Goal: Book appointment/travel/reservation

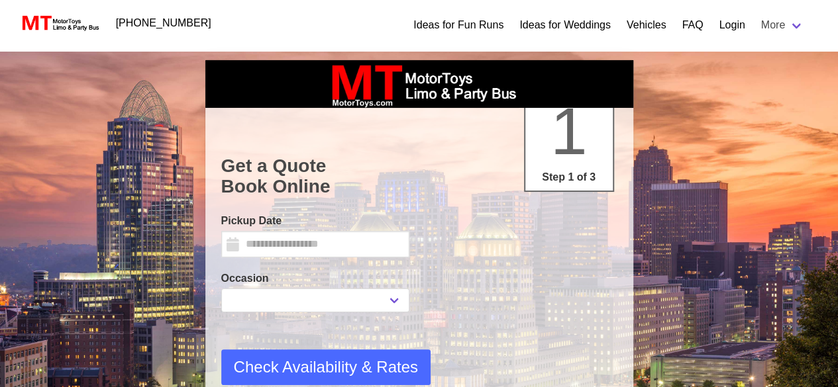
type input "**********"
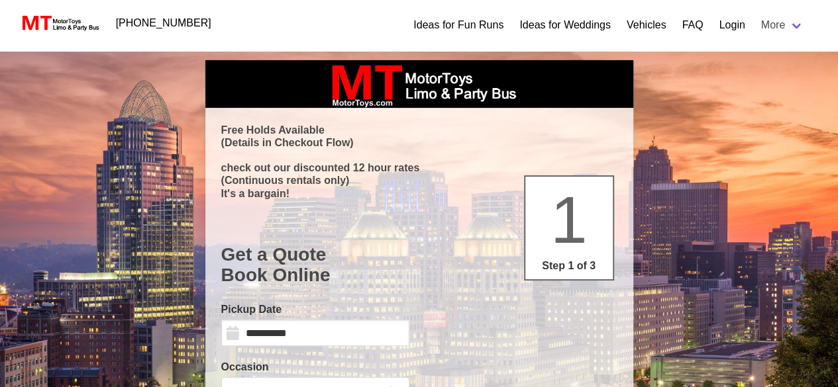
select select
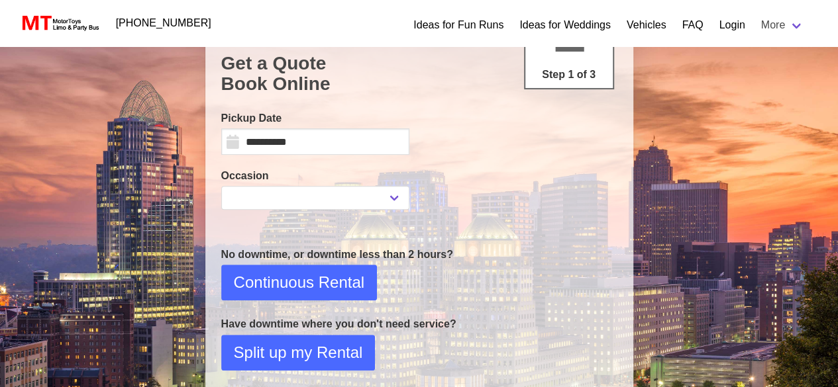
scroll to position [195, 0]
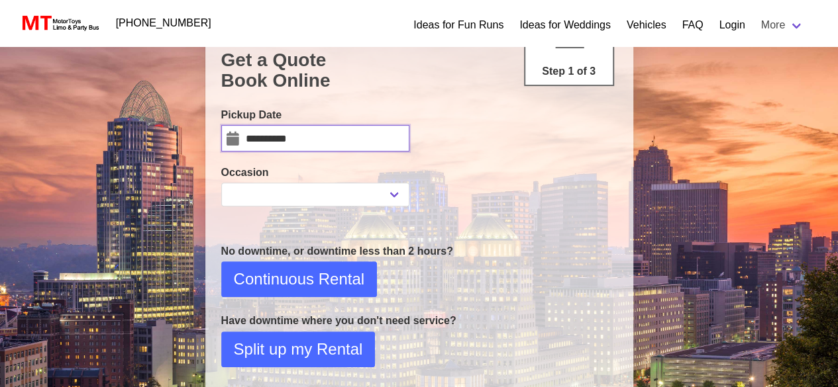
click at [344, 142] on input "**********" at bounding box center [315, 138] width 188 height 26
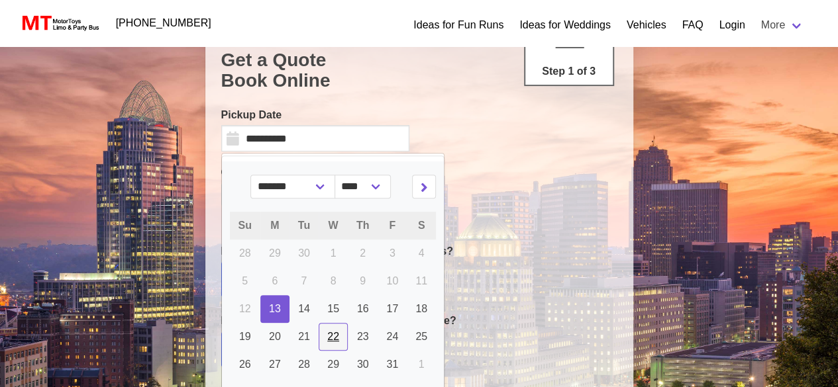
click at [327, 333] on span "22" at bounding box center [333, 336] width 12 height 11
type input "**********"
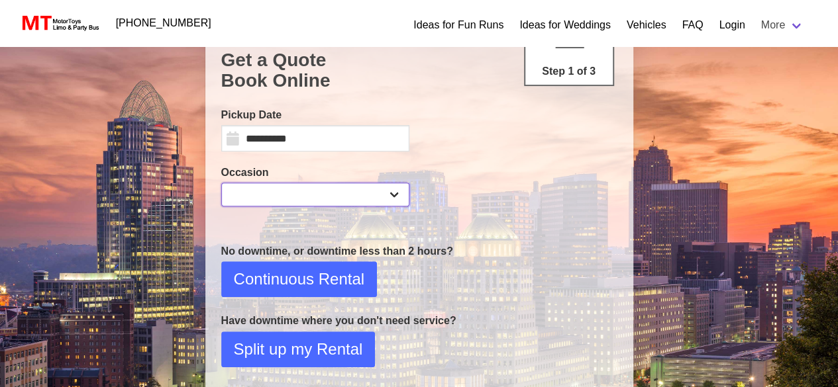
click at [373, 185] on select "**********" at bounding box center [315, 195] width 188 height 24
select select "*"
click at [221, 183] on select "**********" at bounding box center [315, 195] width 188 height 24
click at [315, 276] on span "Continuous Rental" at bounding box center [299, 279] width 130 height 24
select select "*"
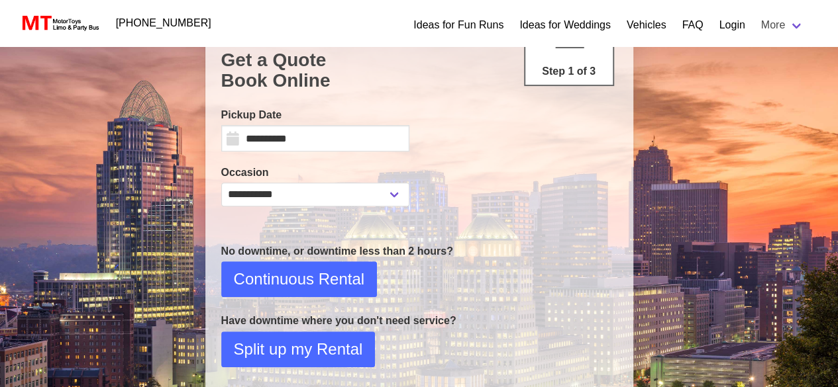
select select "****"
select select "*"
select select "**"
select select "****"
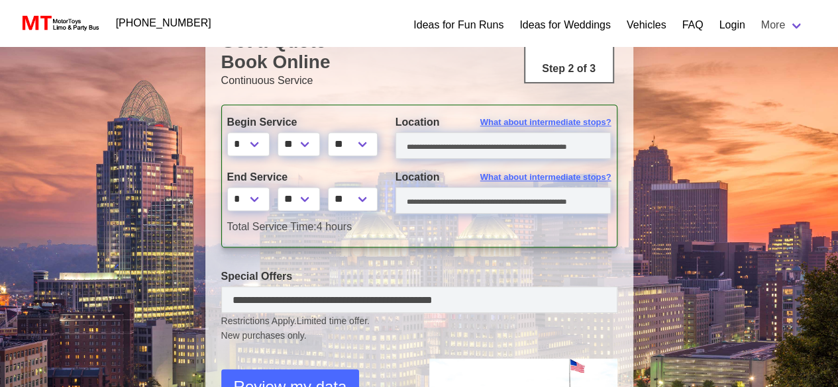
scroll to position [214, 0]
click at [251, 138] on select "* * * * * * * * * ** ** **" at bounding box center [248, 144] width 42 height 24
select select "*"
click at [227, 132] on select "* * * * * * * * * ** ** **" at bounding box center [248, 144] width 42 height 24
click at [365, 141] on select "** **" at bounding box center [353, 144] width 50 height 24
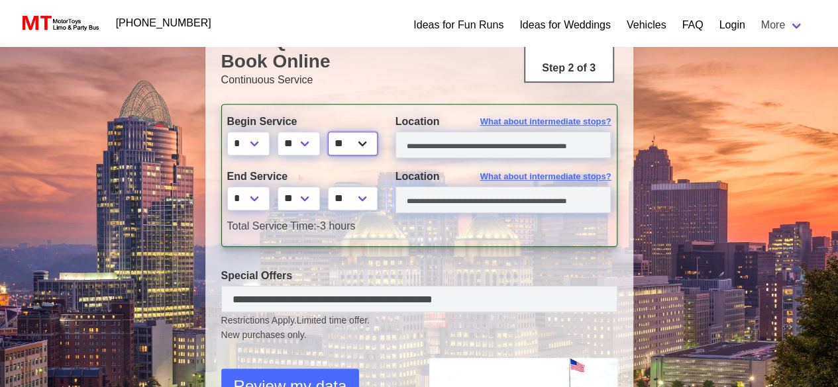
select select "*****"
click at [332, 132] on select "** **" at bounding box center [353, 144] width 50 height 24
click at [446, 146] on input "text" at bounding box center [503, 145] width 216 height 26
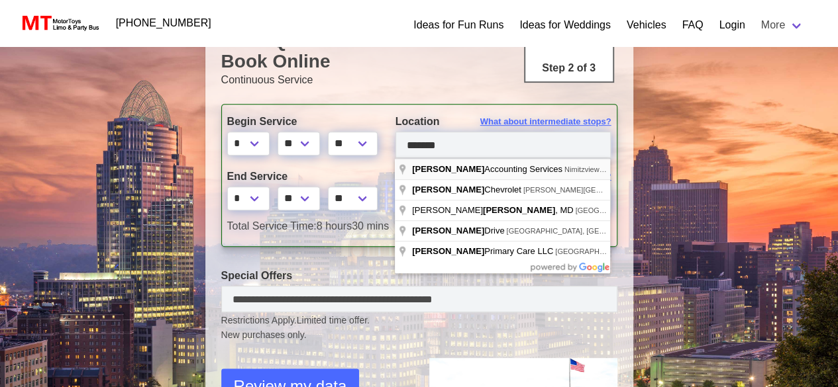
type input "**********"
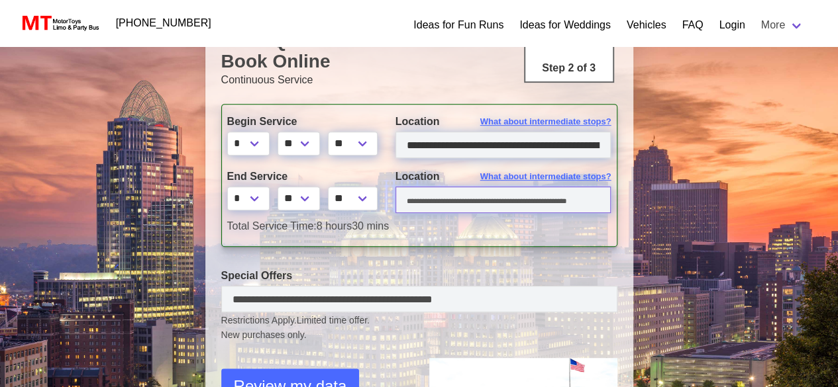
click at [449, 200] on input "text" at bounding box center [503, 200] width 216 height 26
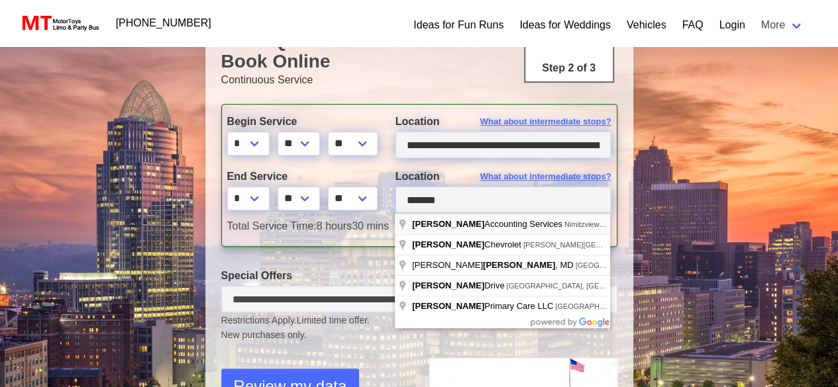
type input "**********"
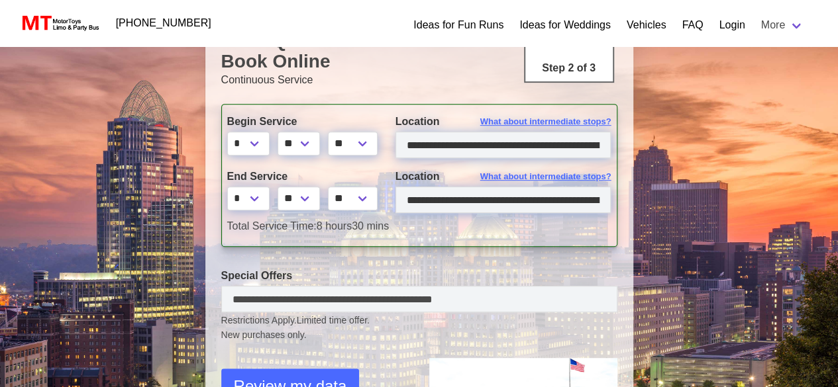
click at [334, 313] on div "Restrictions Apply. Limited time offer. New purchases only." at bounding box center [419, 328] width 416 height 30
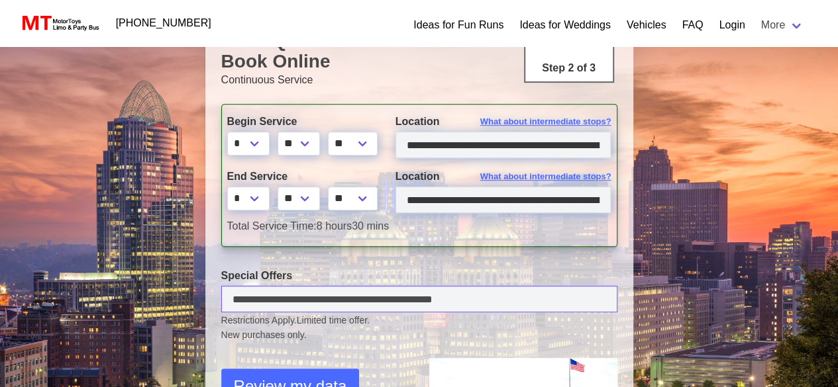
click at [309, 297] on input "text" at bounding box center [419, 299] width 396 height 26
type input "*****"
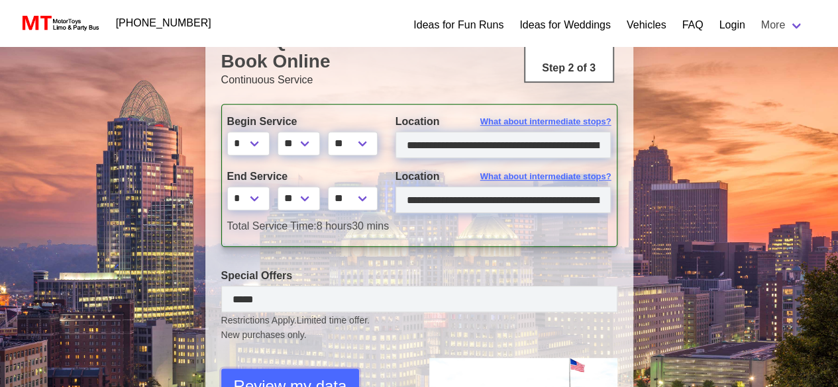
click at [301, 376] on span "Review my data" at bounding box center [290, 387] width 113 height 24
select select "*"
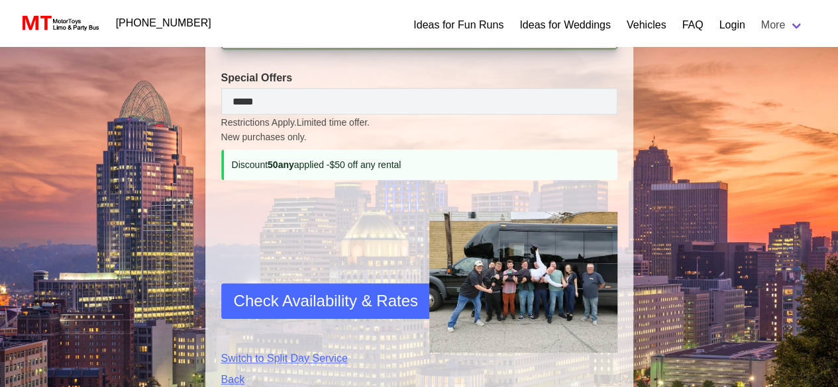
scroll to position [546, 0]
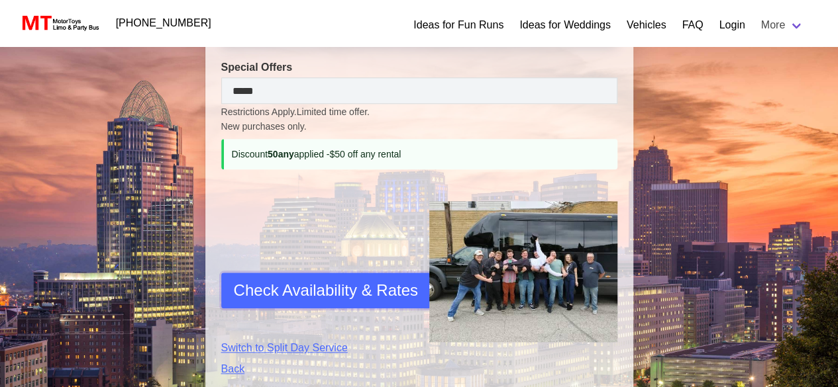
click at [289, 297] on span "Check Availability & Rates" at bounding box center [326, 291] width 184 height 24
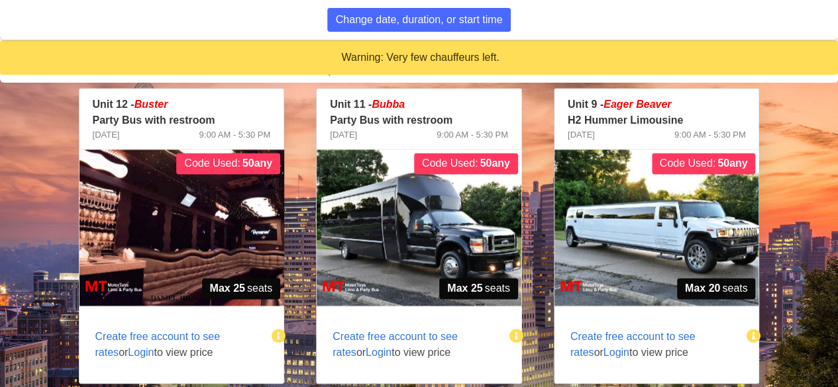
scroll to position [863, 0]
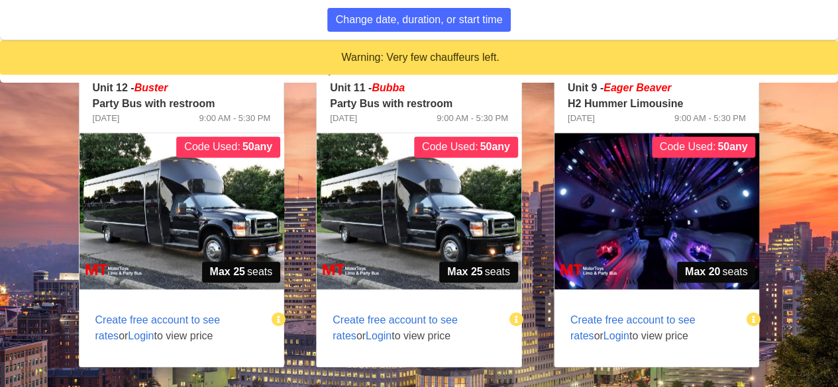
click at [365, 335] on span "Login" at bounding box center [378, 335] width 26 height 11
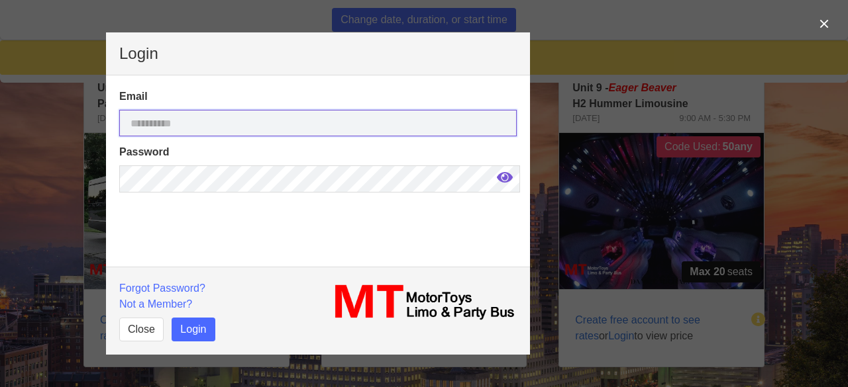
click at [204, 115] on input "email" at bounding box center [317, 123] width 397 height 26
type input "**********"
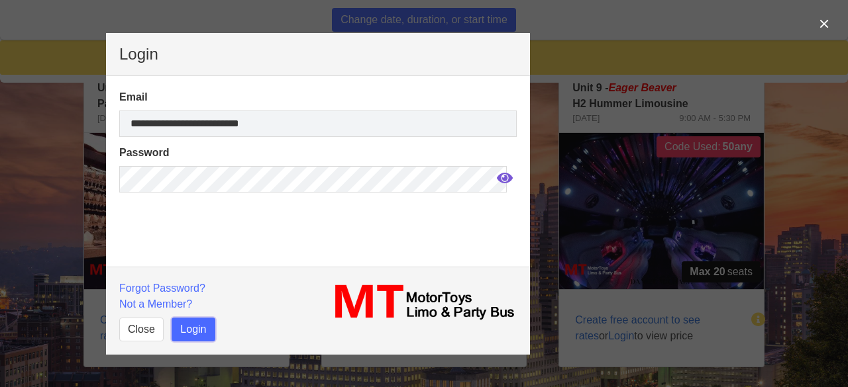
click at [195, 328] on button "Login" at bounding box center [192, 330] width 43 height 24
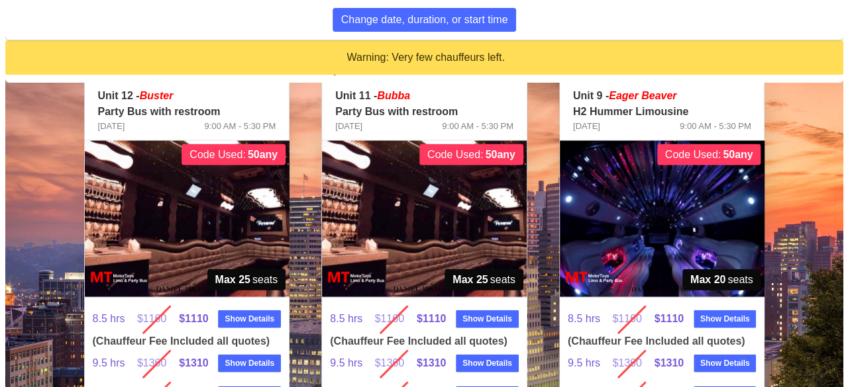
scroll to position [1410, 0]
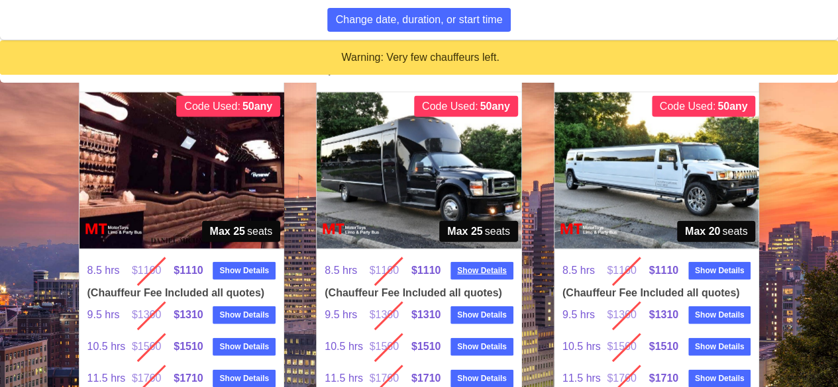
click at [487, 265] on strong "Show Details" at bounding box center [482, 271] width 50 height 12
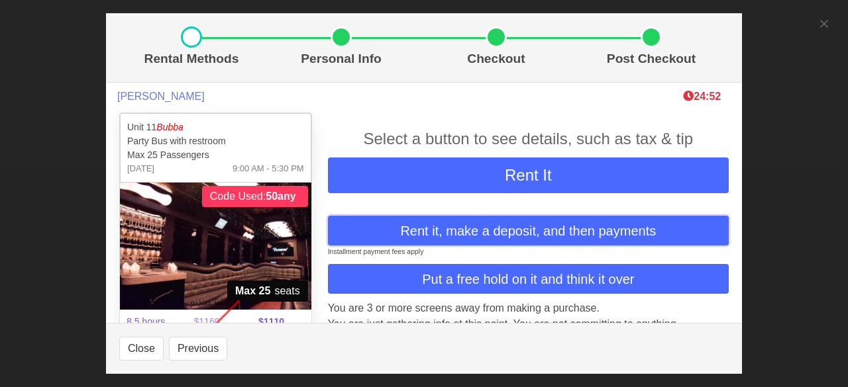
click at [471, 223] on span "Rent it, make a deposit, and then payments" at bounding box center [528, 231] width 256 height 20
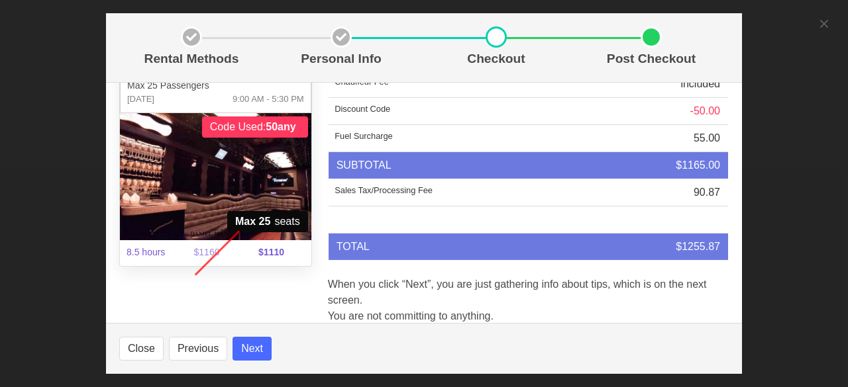
scroll to position [89, 0]
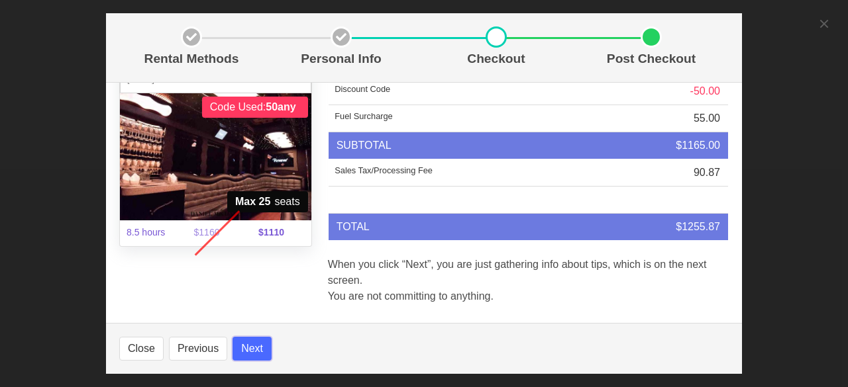
click at [252, 356] on button "Next" at bounding box center [251, 349] width 39 height 24
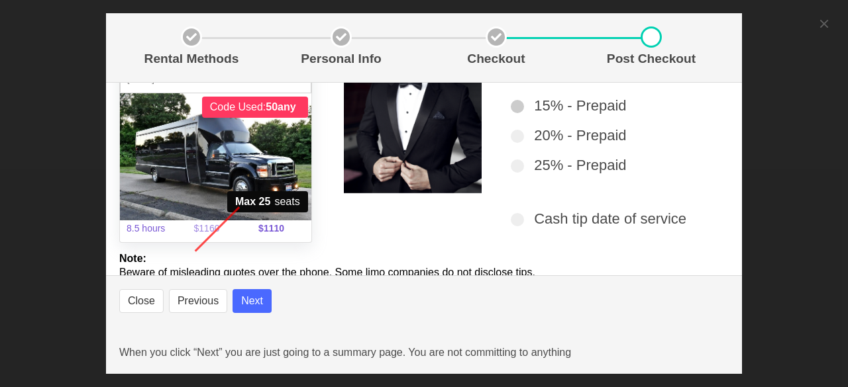
click at [512, 103] on span at bounding box center [516, 106] width 13 height 13
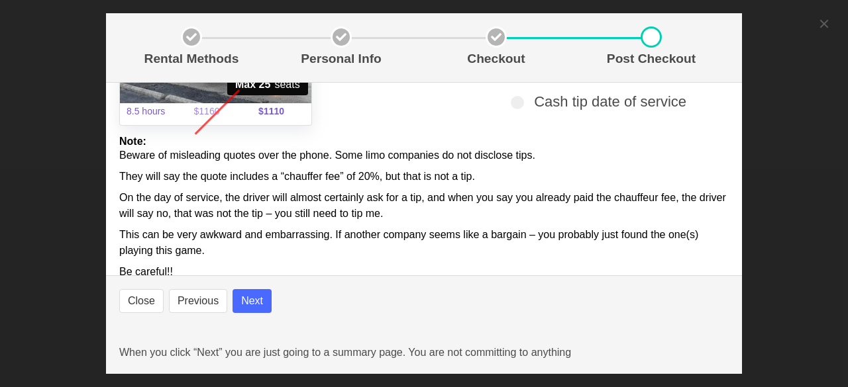
scroll to position [229, 0]
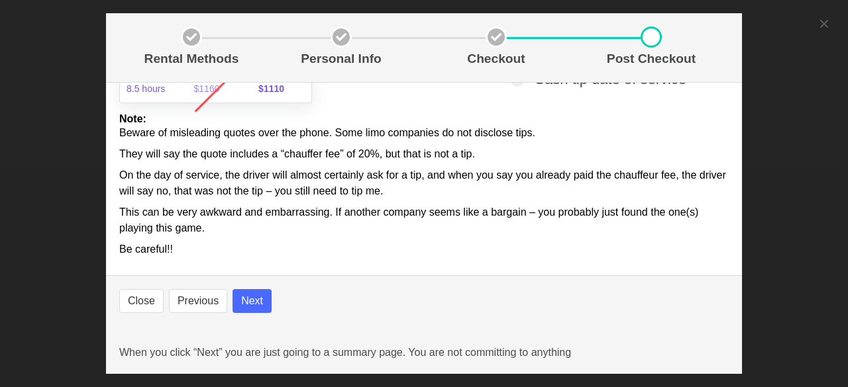
select select
click at [242, 296] on button "Next" at bounding box center [251, 301] width 39 height 24
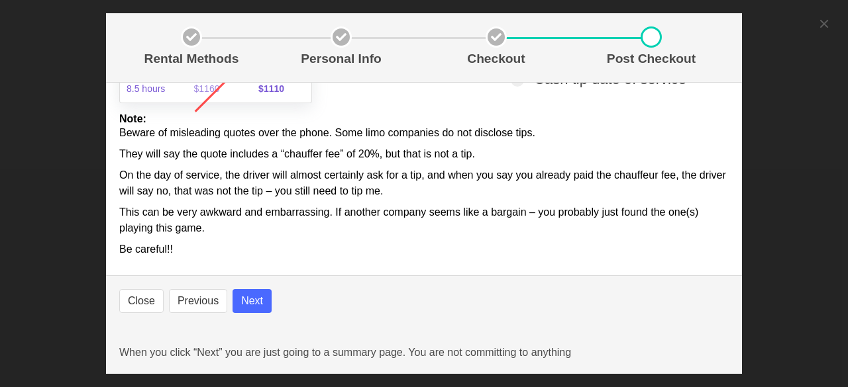
select select
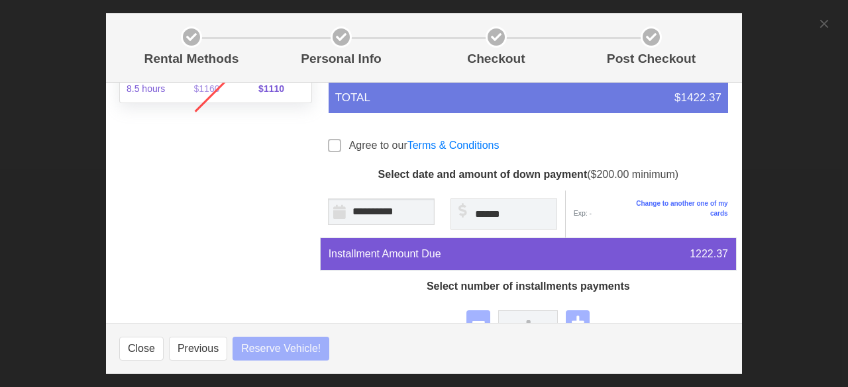
select select
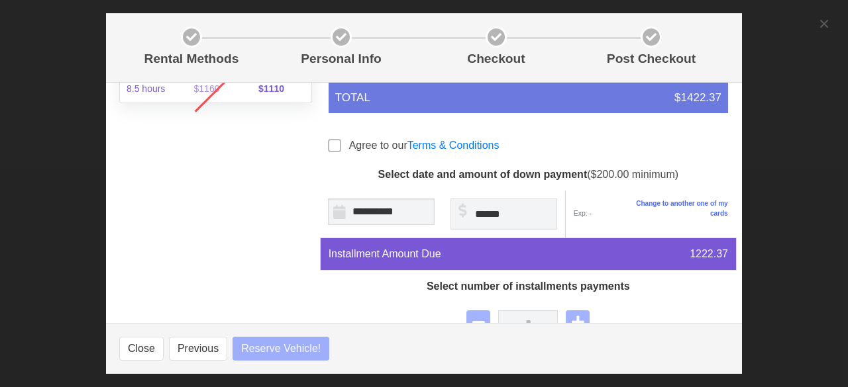
select select
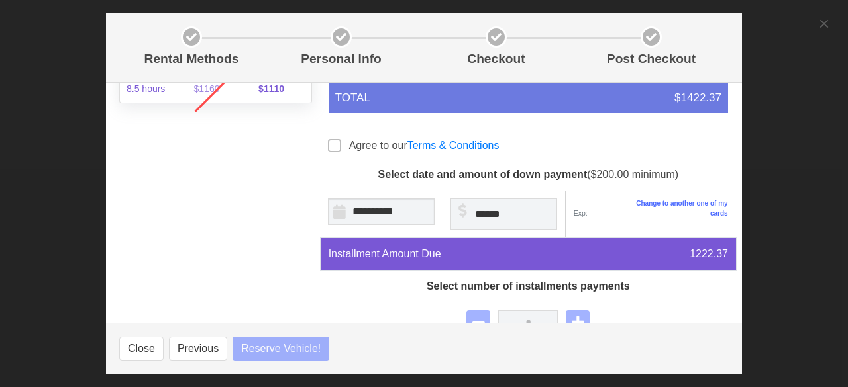
select select
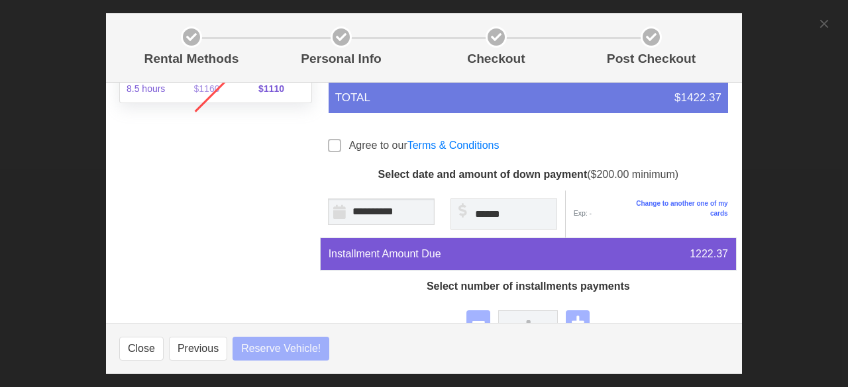
select select
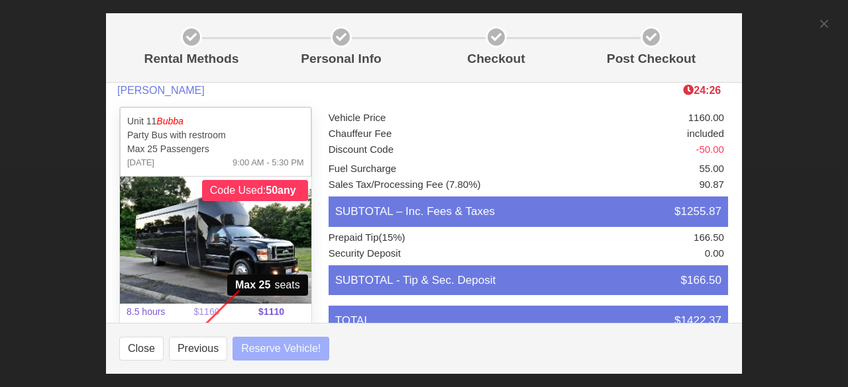
scroll to position [0, 0]
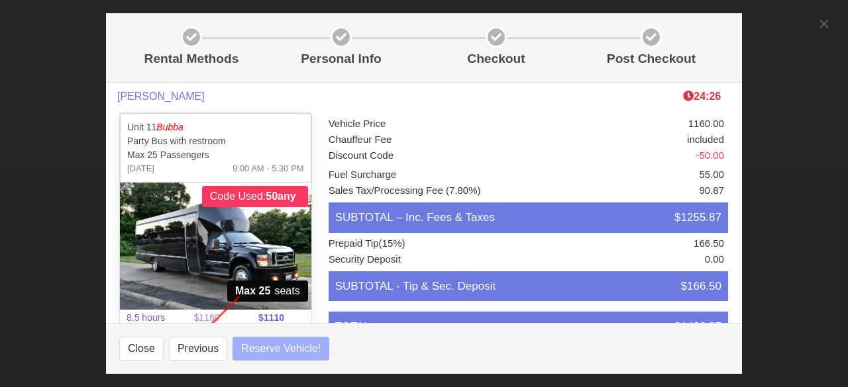
select select
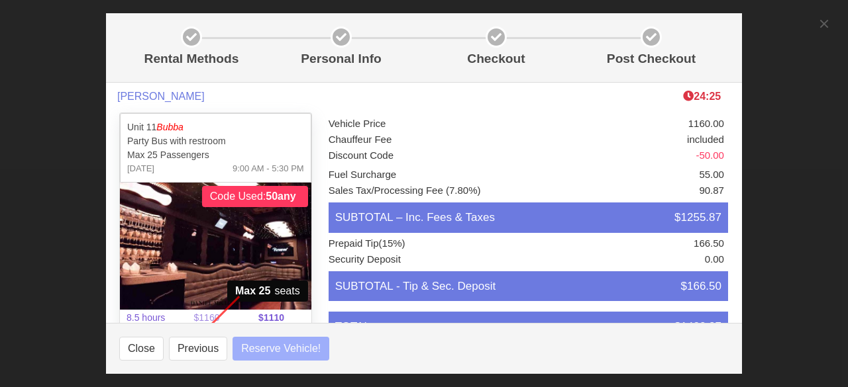
select select
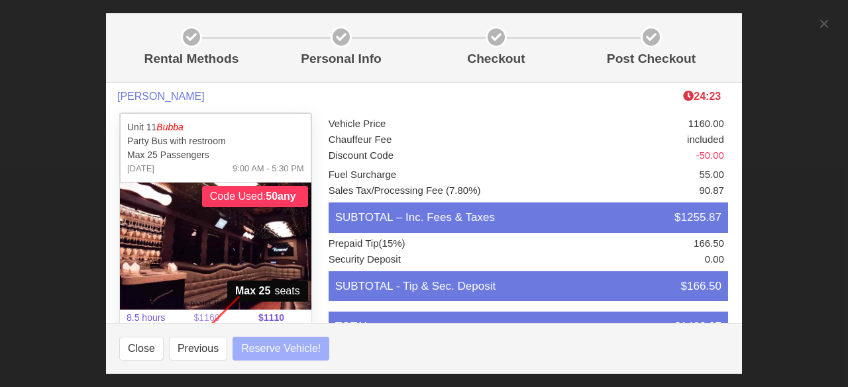
select select
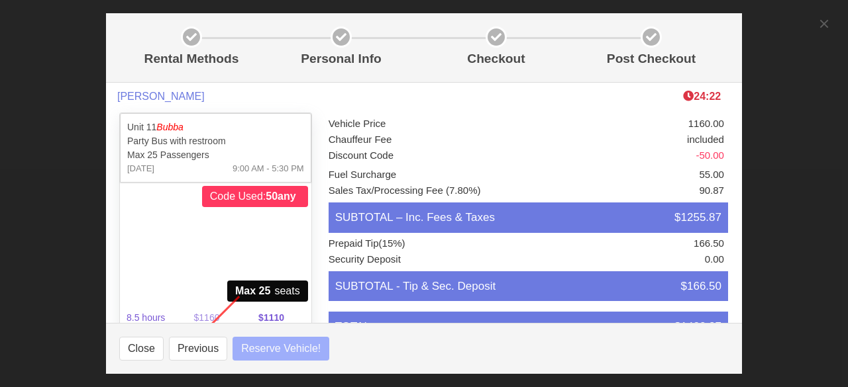
select select
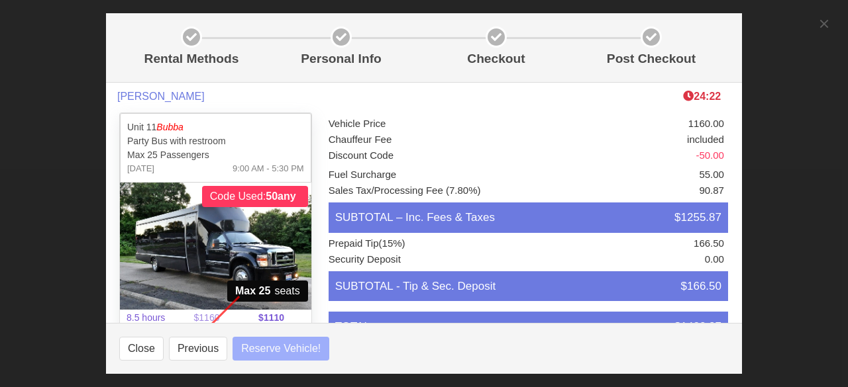
select select
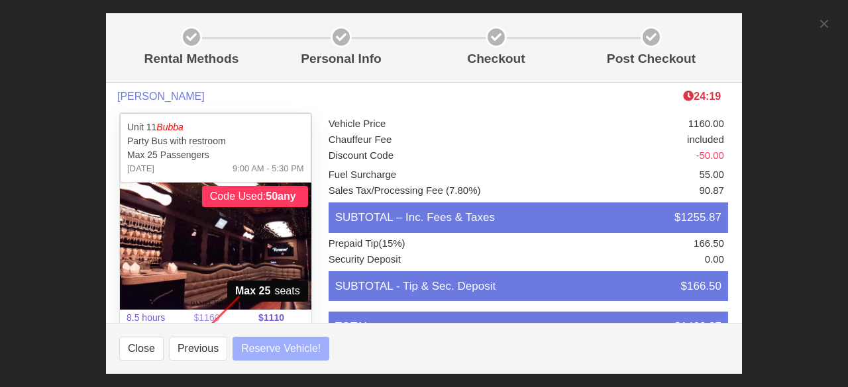
select select
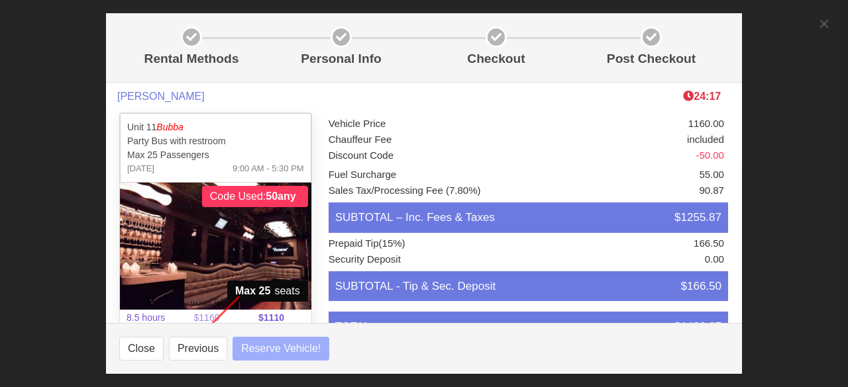
select select
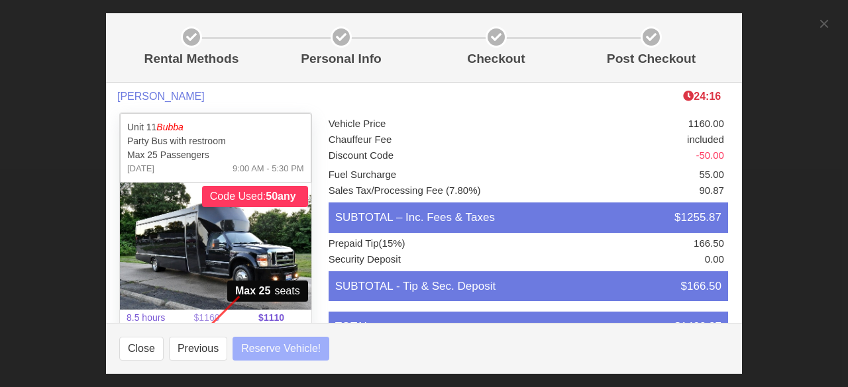
select select
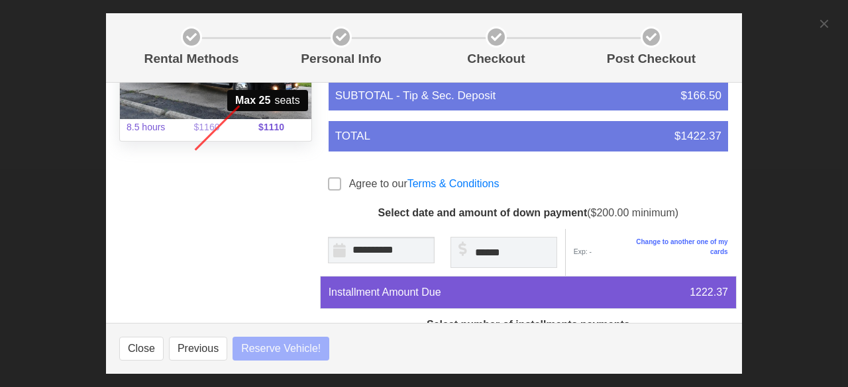
select select
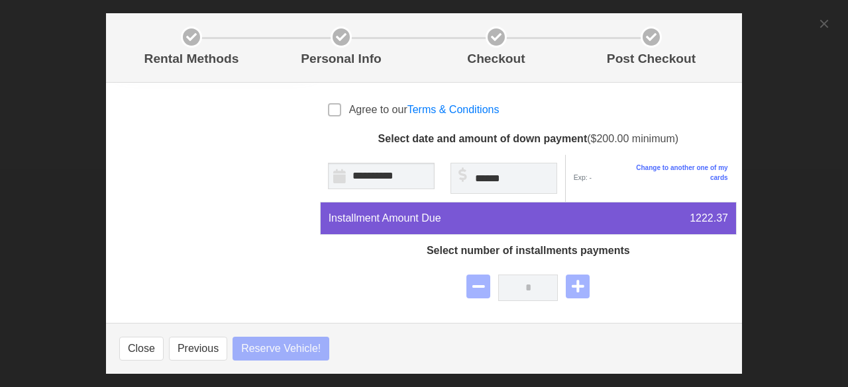
select select
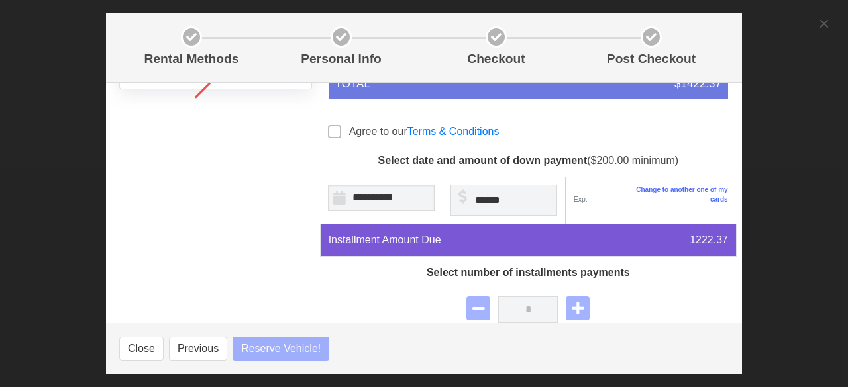
scroll to position [241, 0]
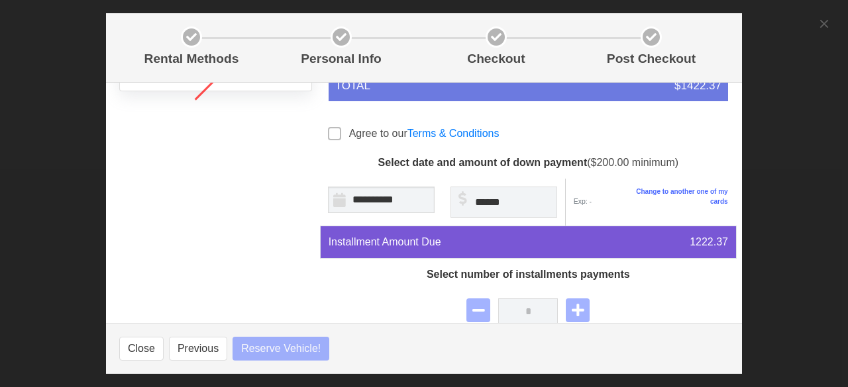
select select
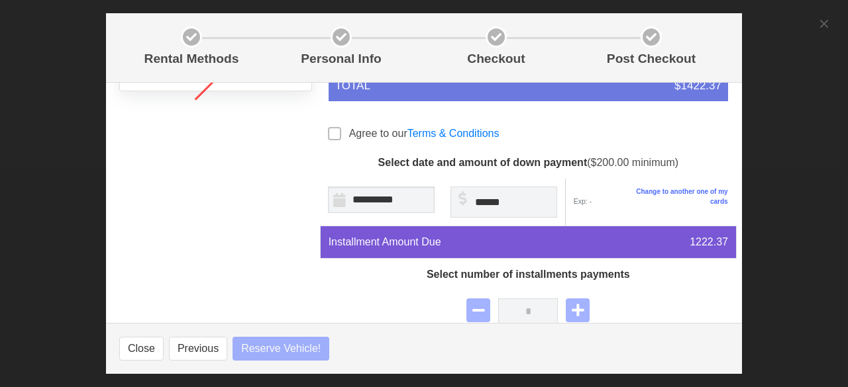
select select
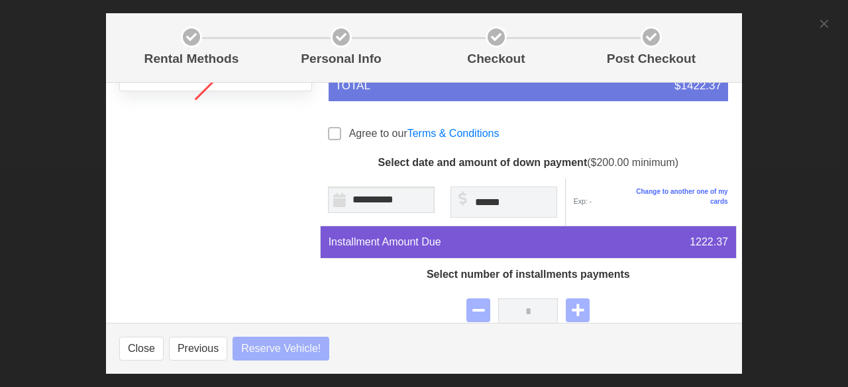
select select
click at [328, 134] on span at bounding box center [334, 133] width 13 height 13
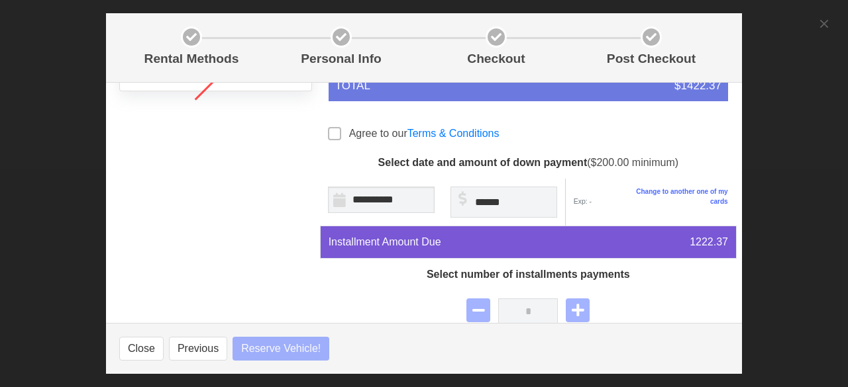
select select
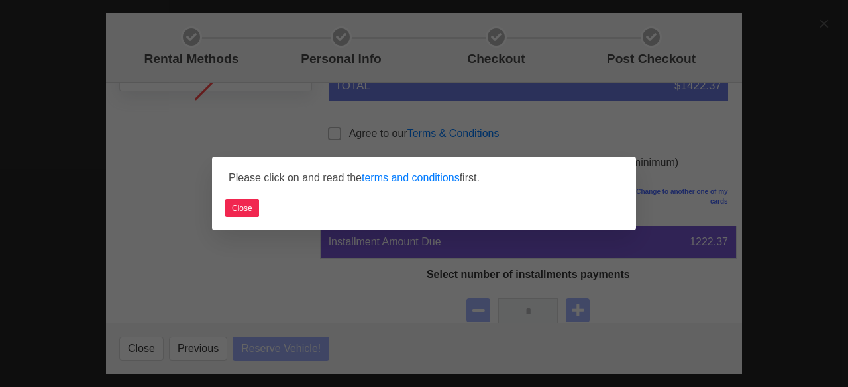
select select
click at [241, 207] on button "Close" at bounding box center [242, 208] width 34 height 18
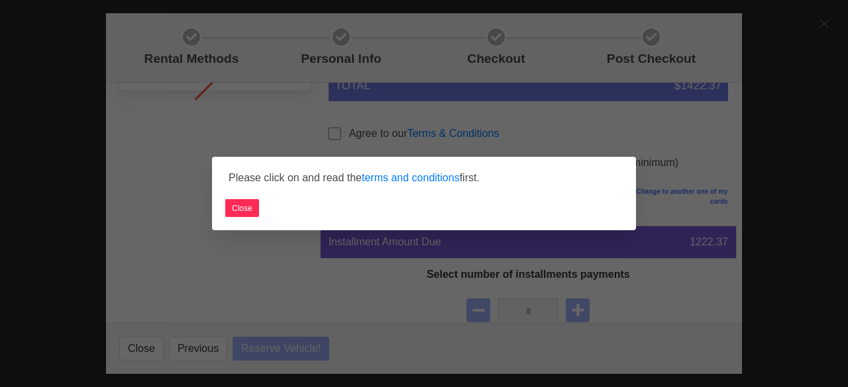
select select
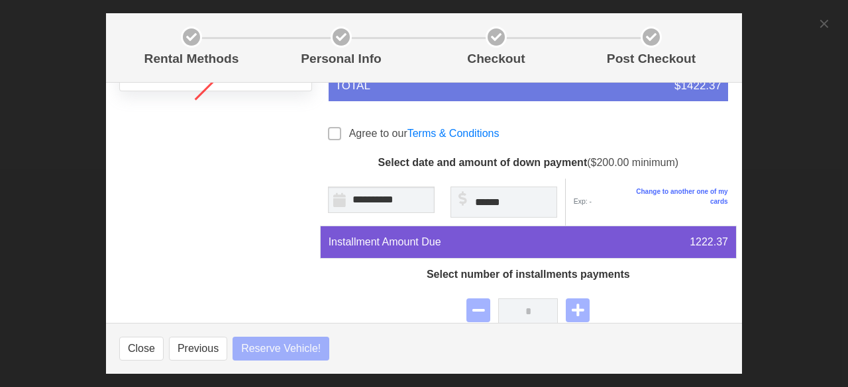
select select
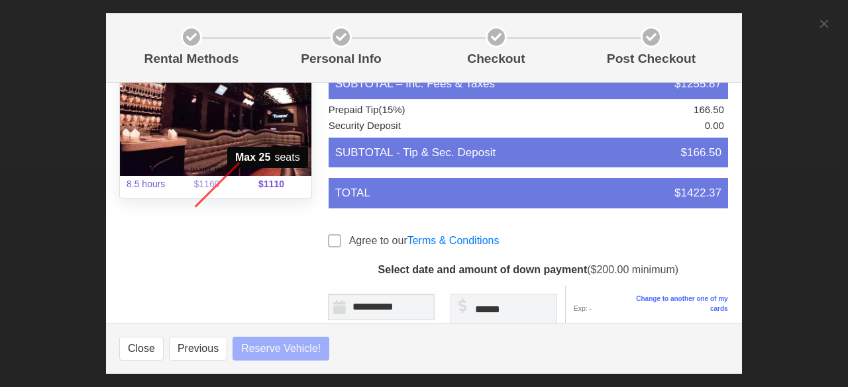
select select
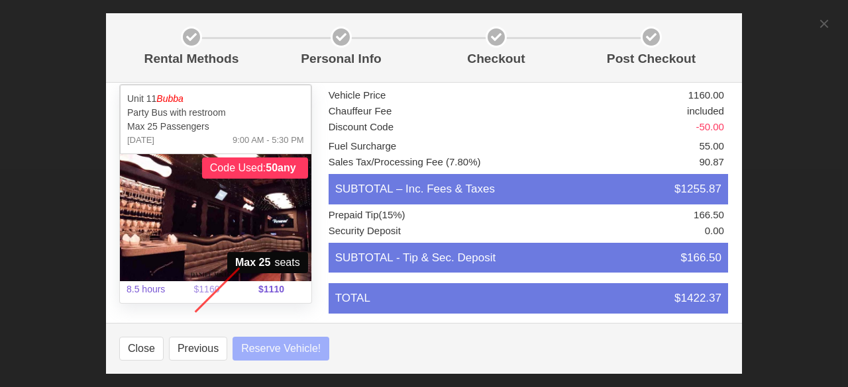
scroll to position [0, 0]
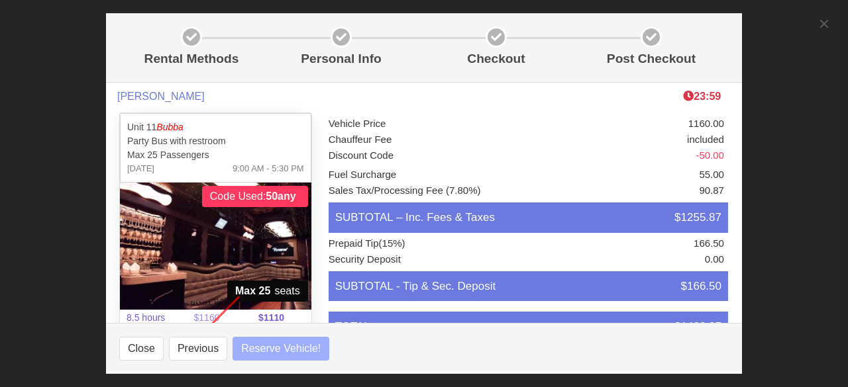
select select
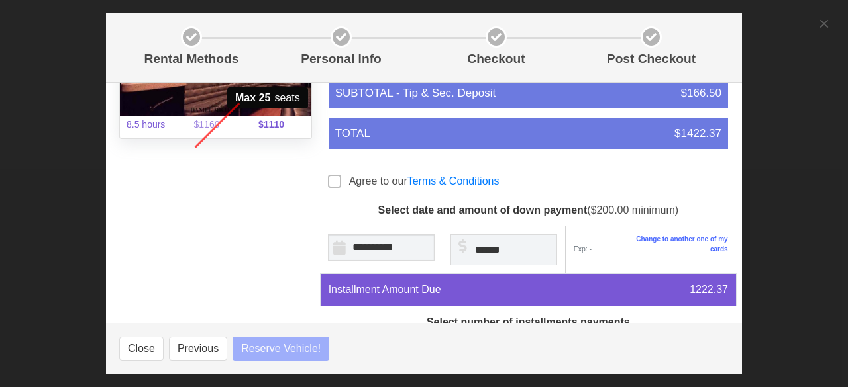
select select
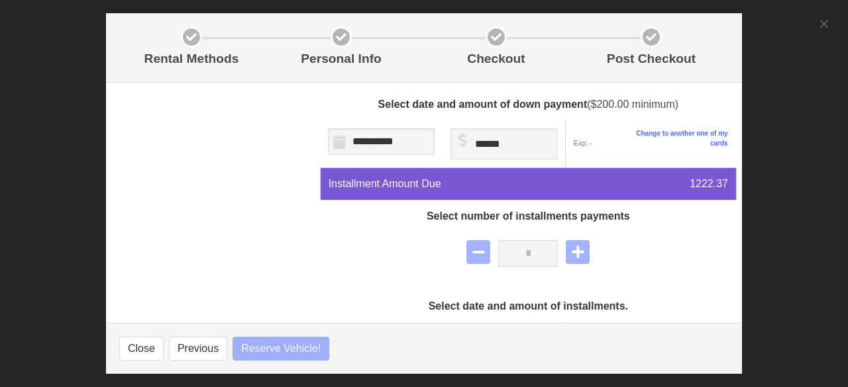
select select
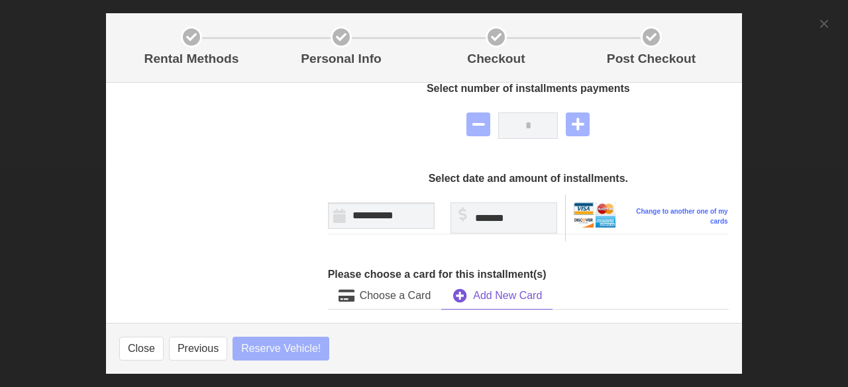
select select
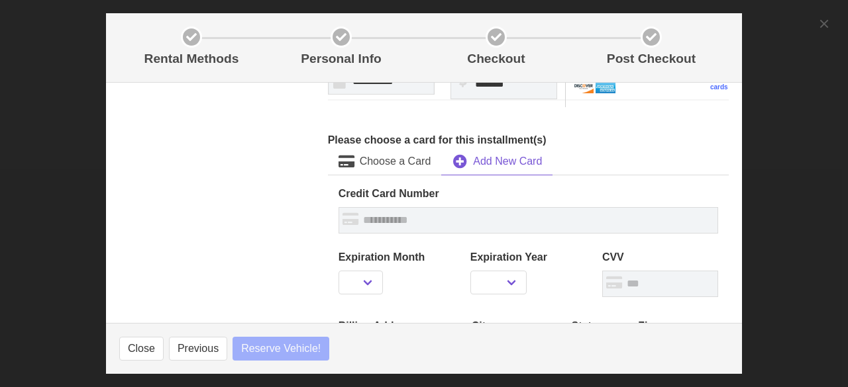
select select
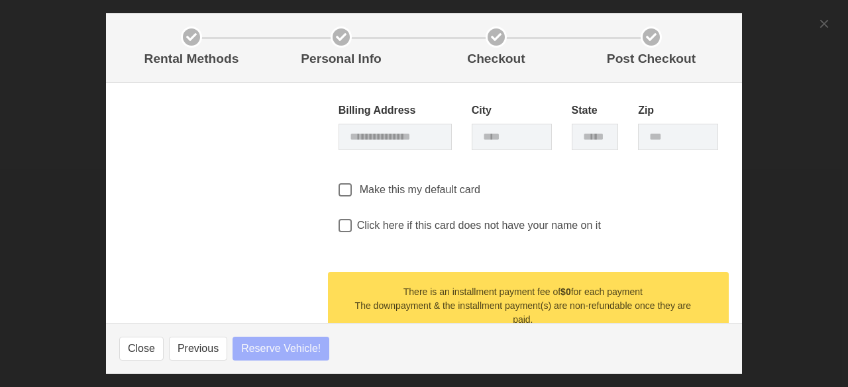
select select
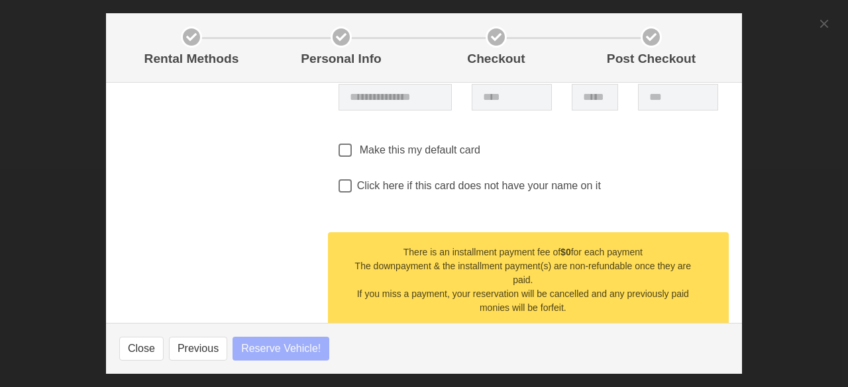
scroll to position [841, 0]
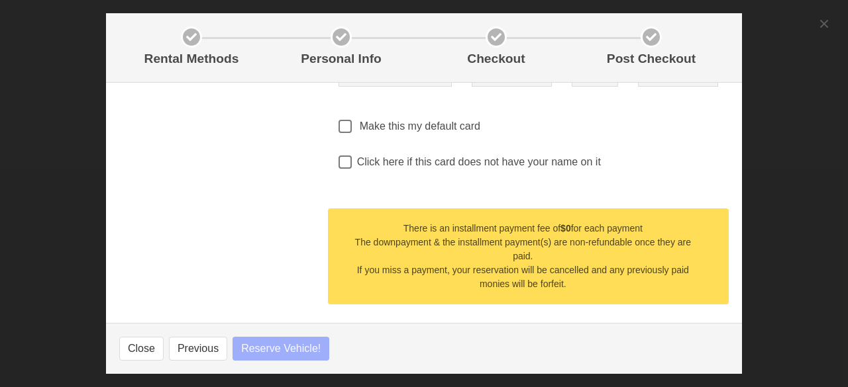
select select
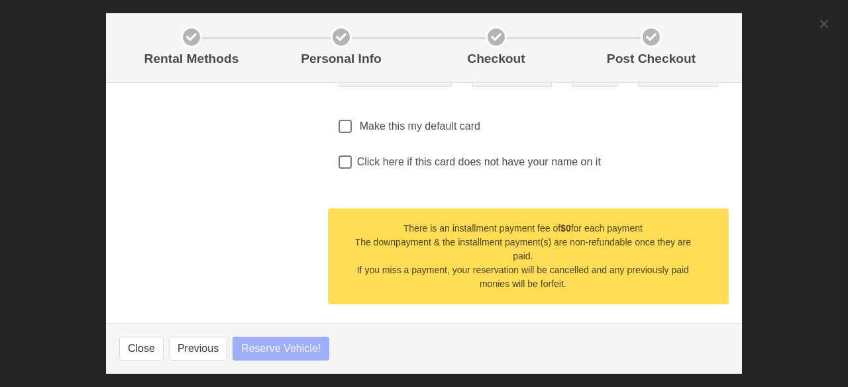
select select
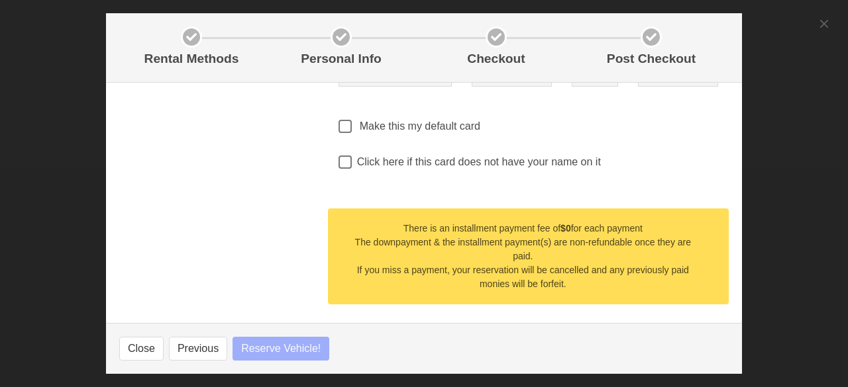
select select
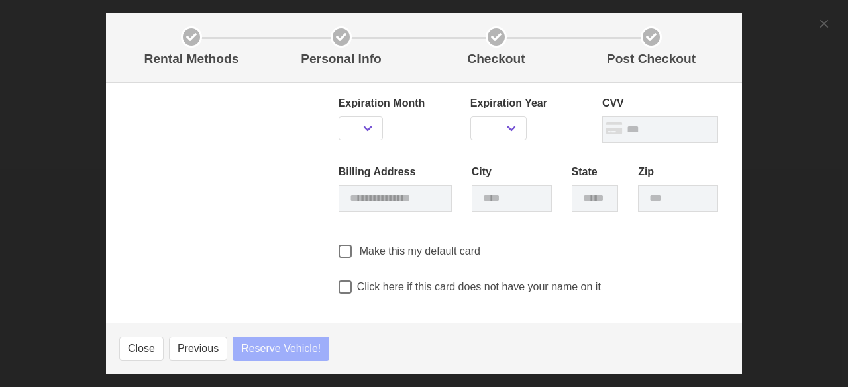
select select
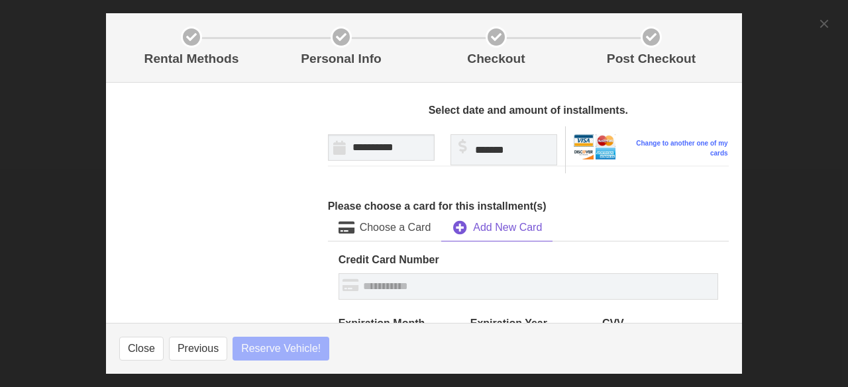
select select
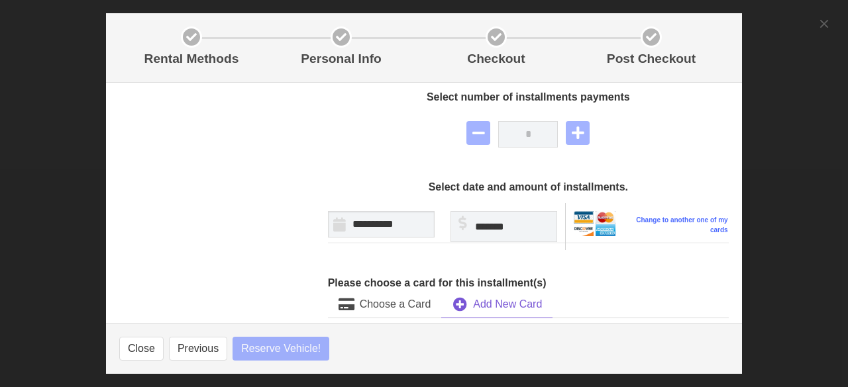
select select
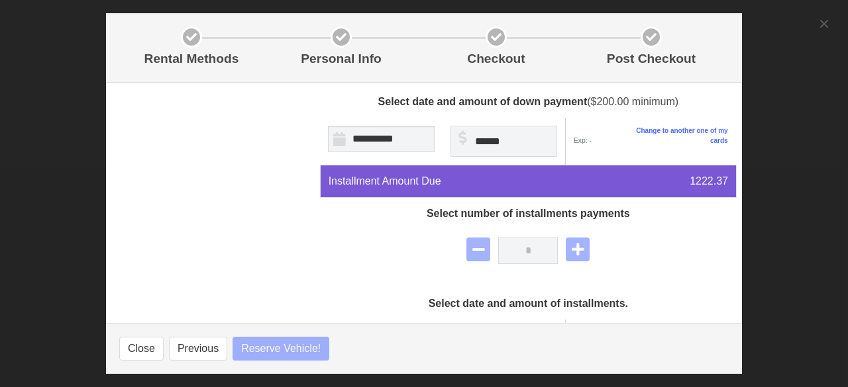
select select
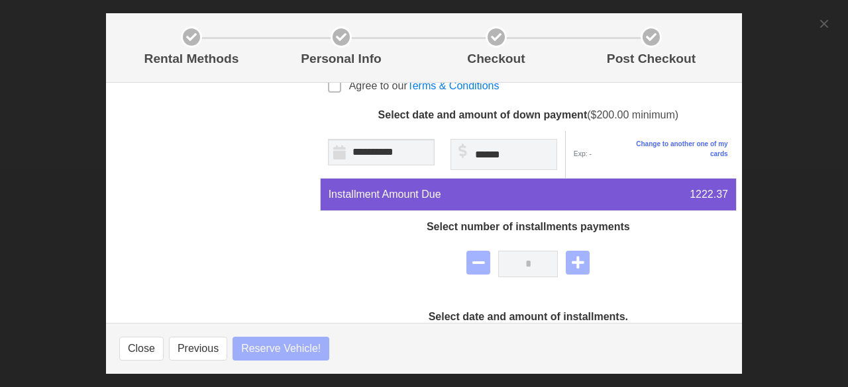
scroll to position [286, 0]
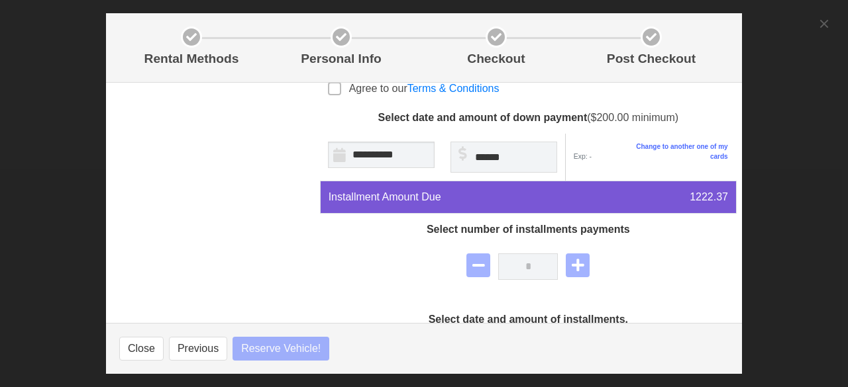
select select
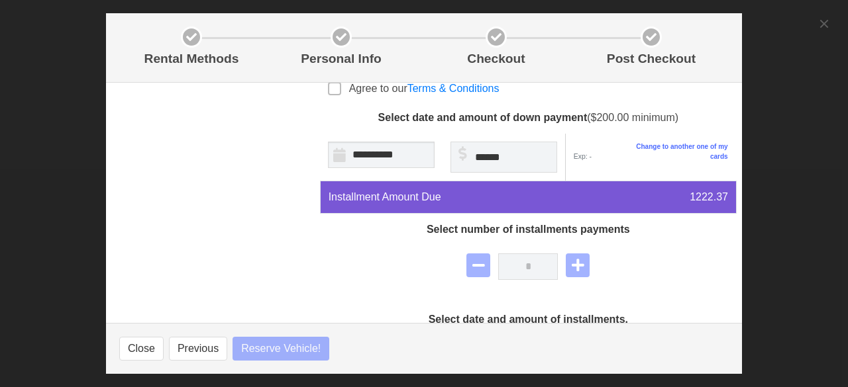
select select
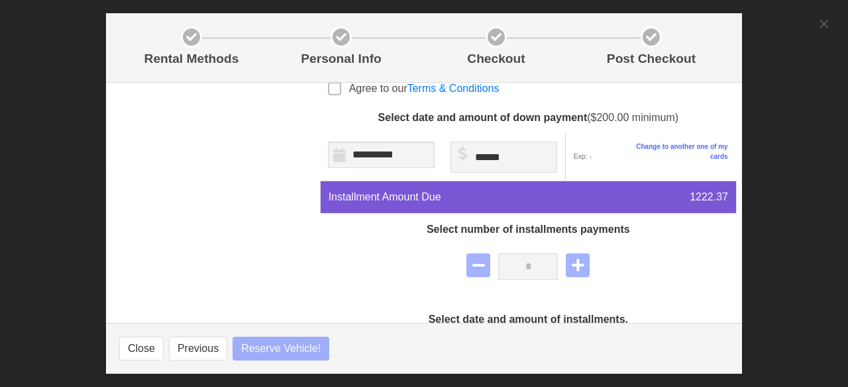
drag, startPoint x: 749, startPoint y: 174, endPoint x: 747, endPoint y: 150, distance: 24.6
click at [747, 150] on div "Rental Methods Personal Info Checkout Post Checkout [PERSON_NAME] 23:38 Unit 11…" at bounding box center [424, 193] width 848 height 387
select select
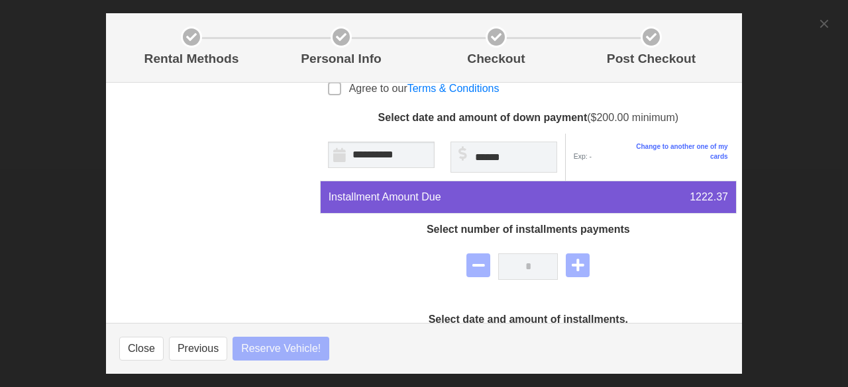
select select
click at [335, 87] on span at bounding box center [334, 88] width 13 height 13
select select
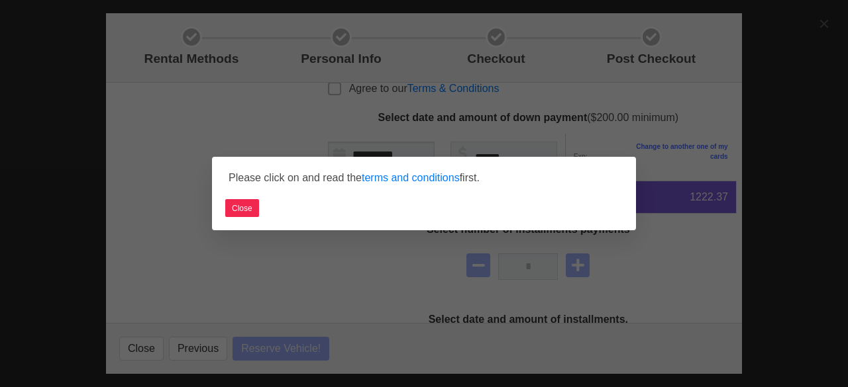
select select
click at [246, 207] on button "Close" at bounding box center [242, 208] width 34 height 18
select select
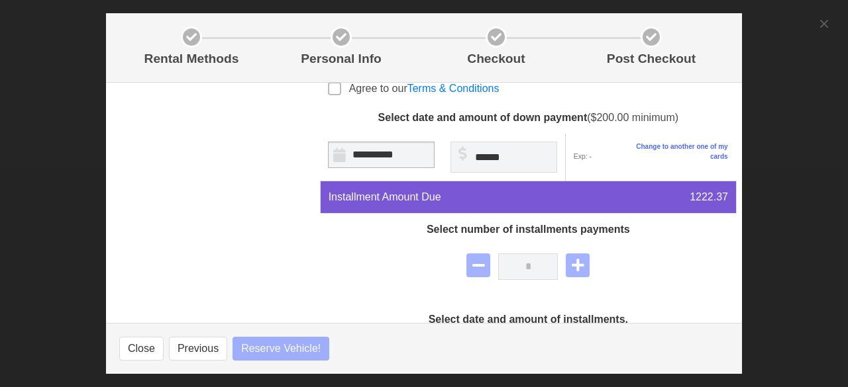
select select
click at [473, 87] on link "Terms & Conditions" at bounding box center [453, 88] width 92 height 11
select select
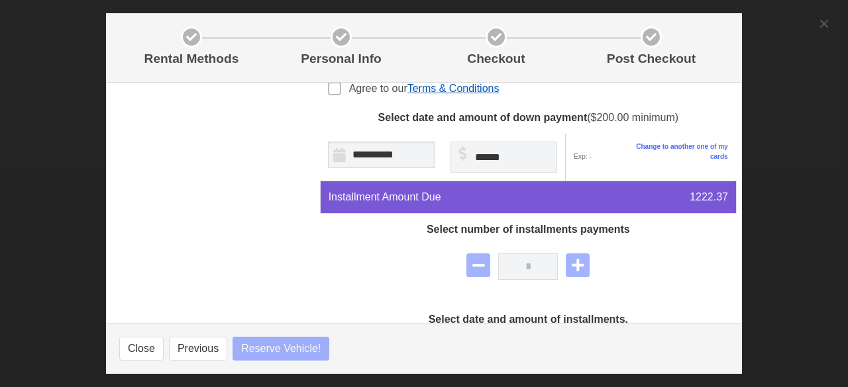
select select
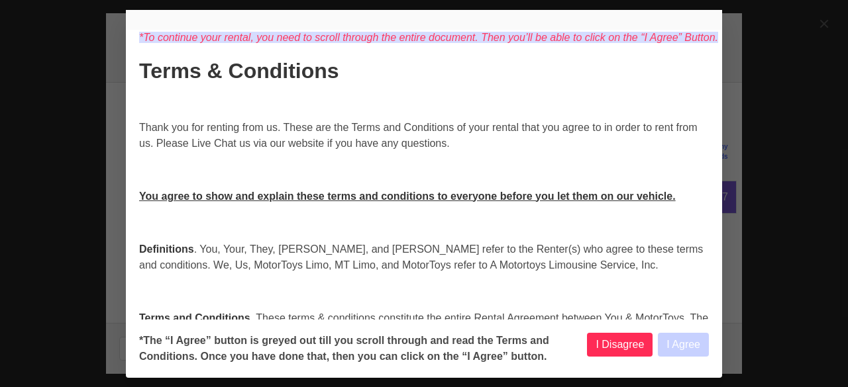
select select
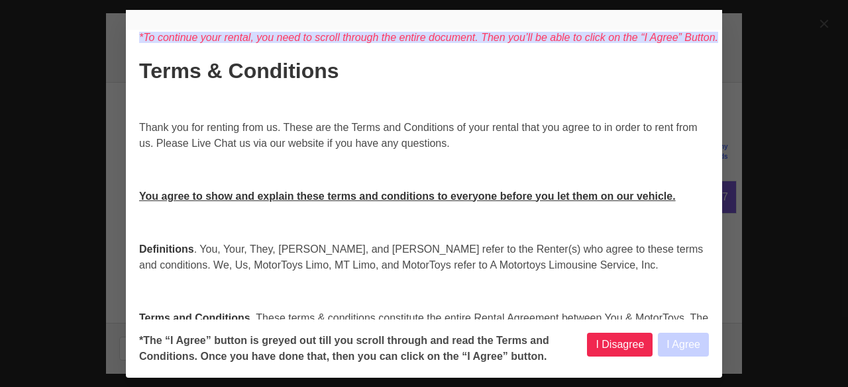
select select
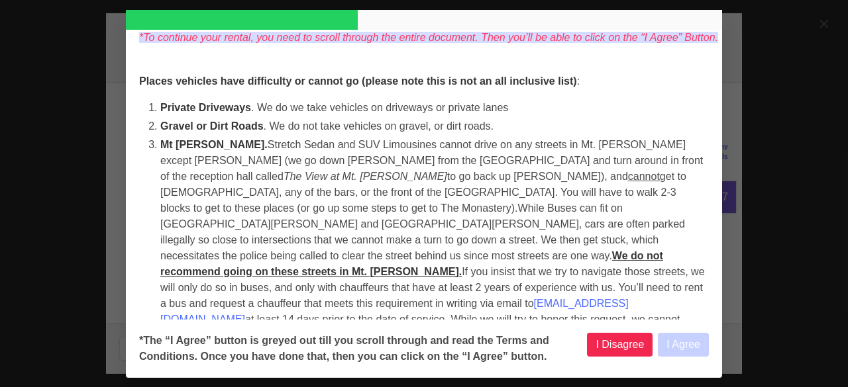
select select
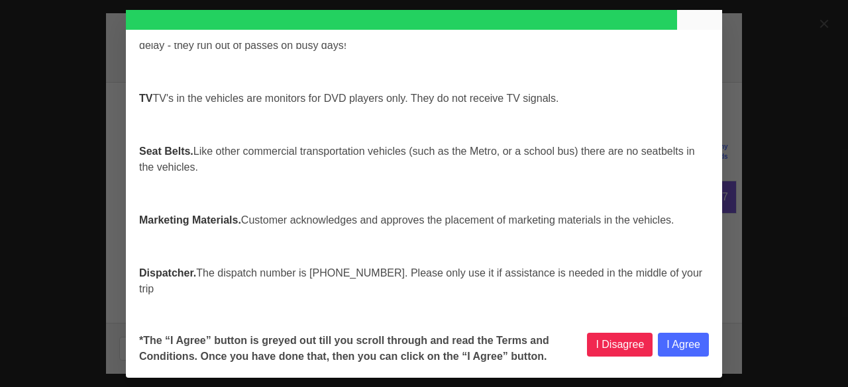
select select
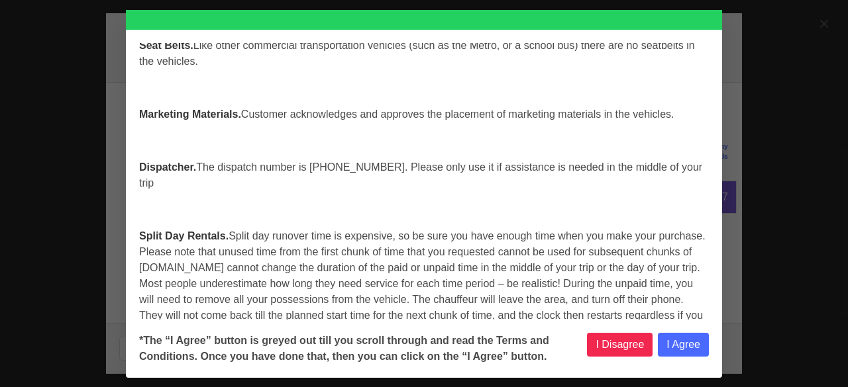
select select
click at [679, 345] on button "I Agree" at bounding box center [682, 345] width 51 height 24
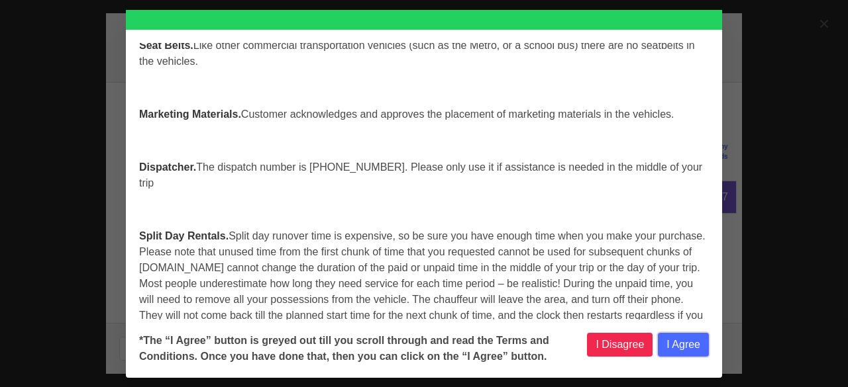
select select
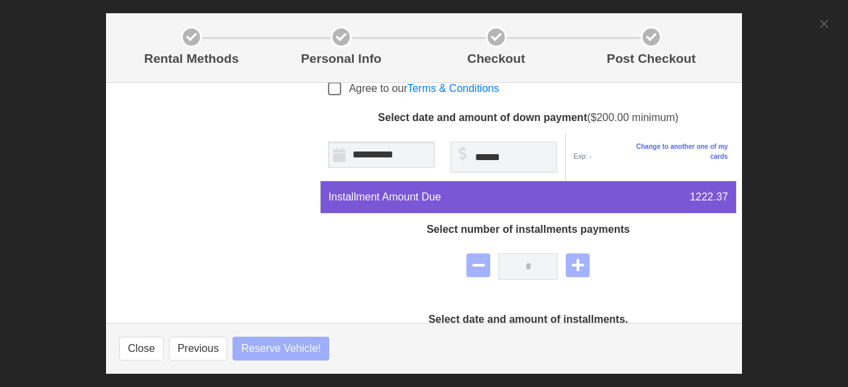
select select
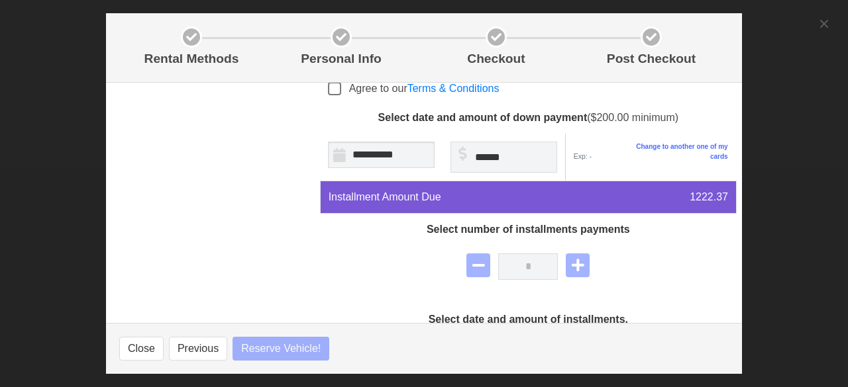
select select
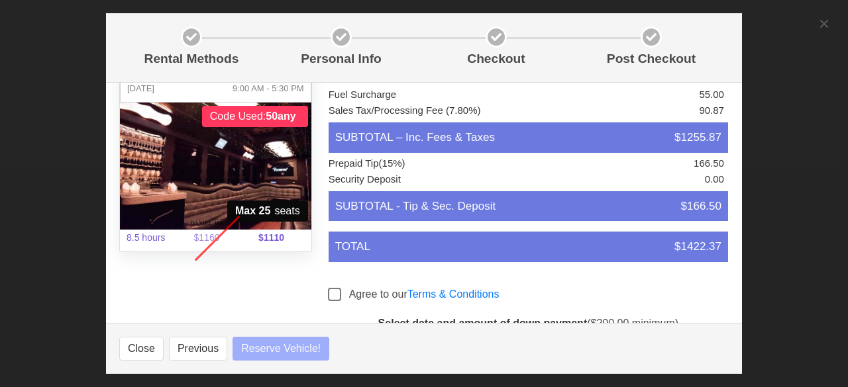
select select
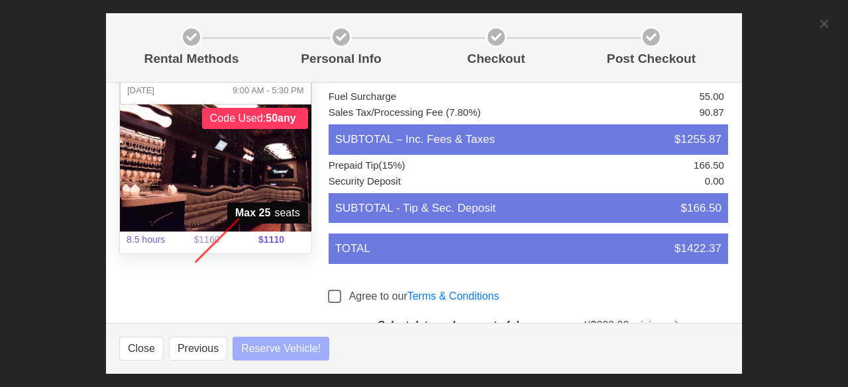
select select
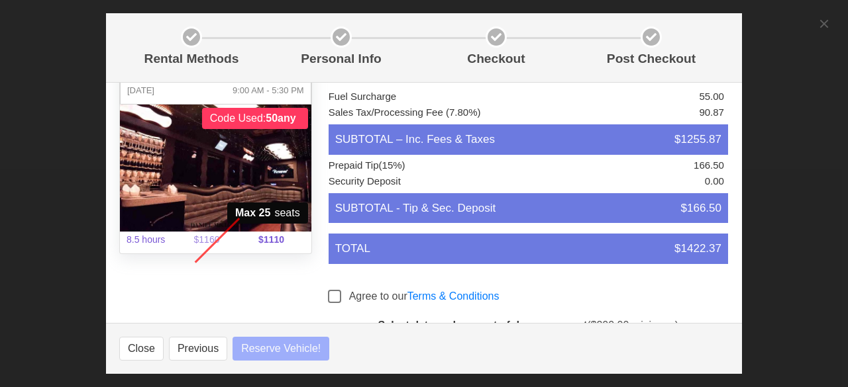
select select
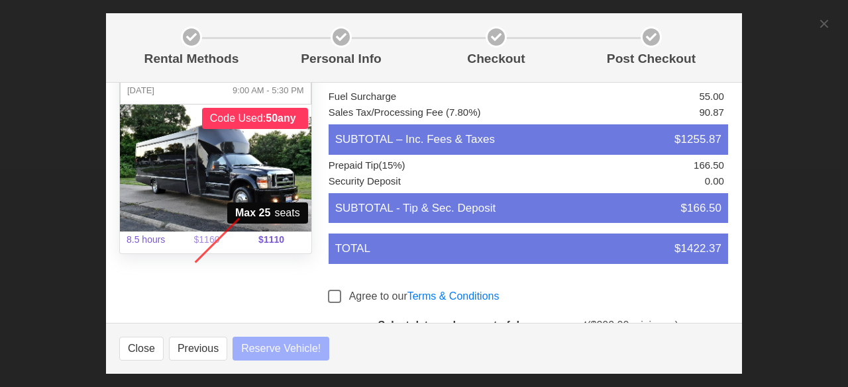
select select
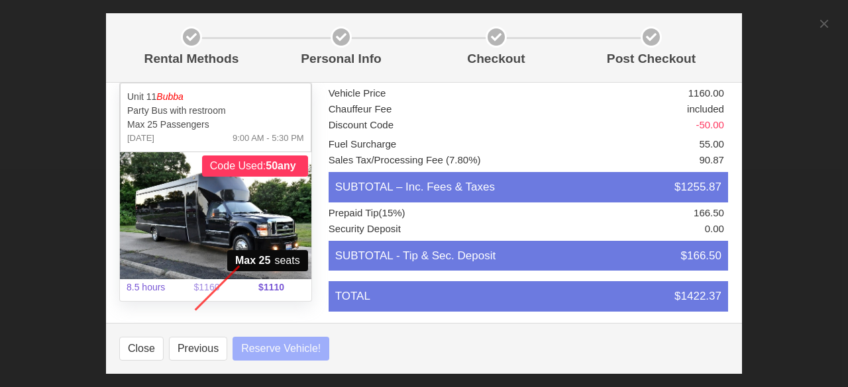
scroll to position [0, 0]
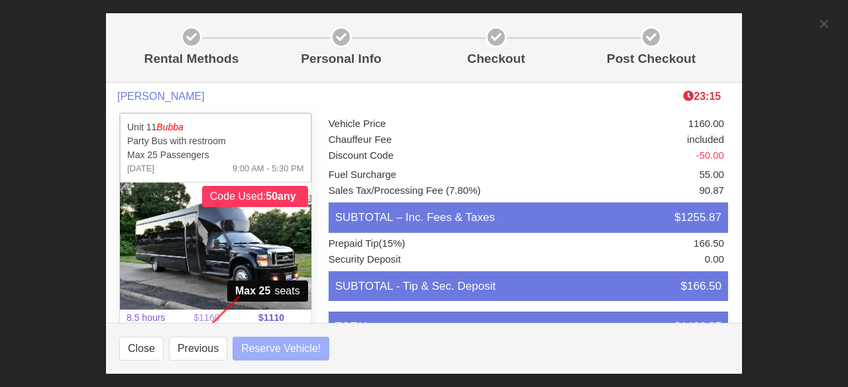
select select
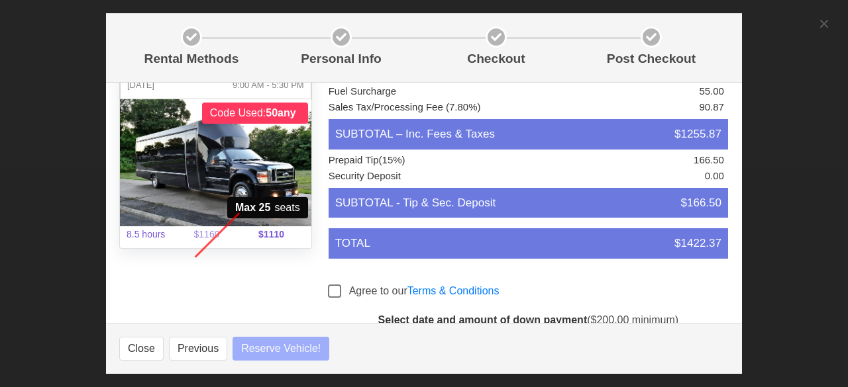
select select
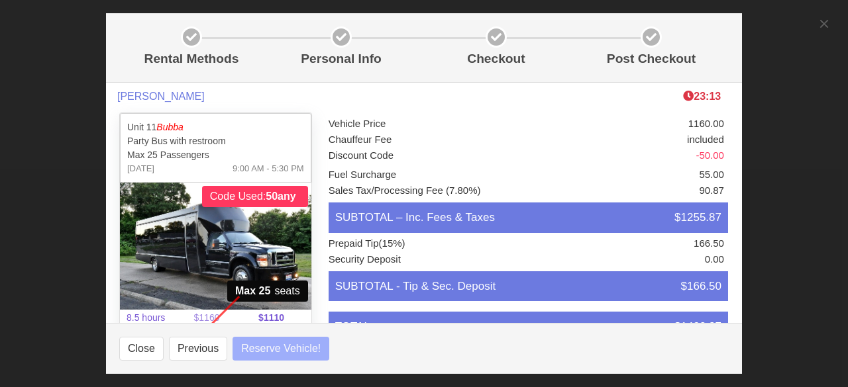
select select
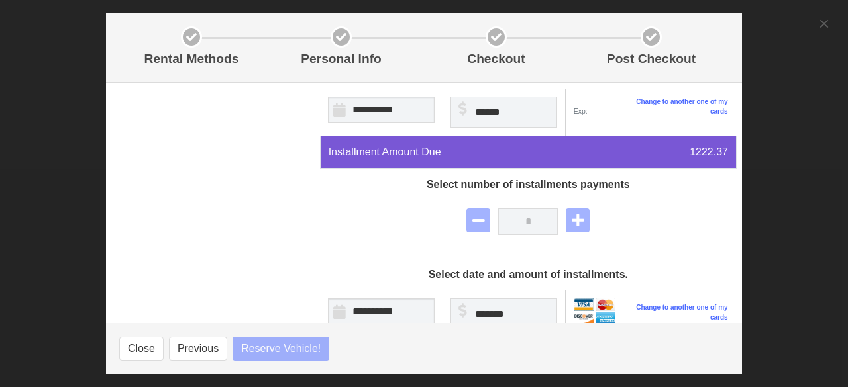
scroll to position [338, 0]
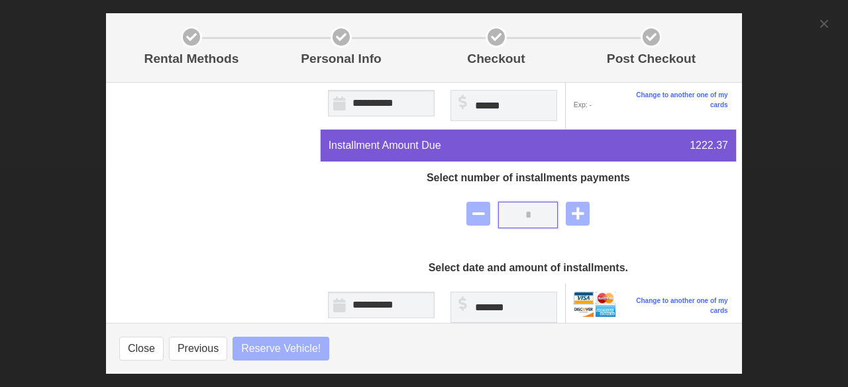
click at [527, 218] on input "*" at bounding box center [528, 215] width 60 height 26
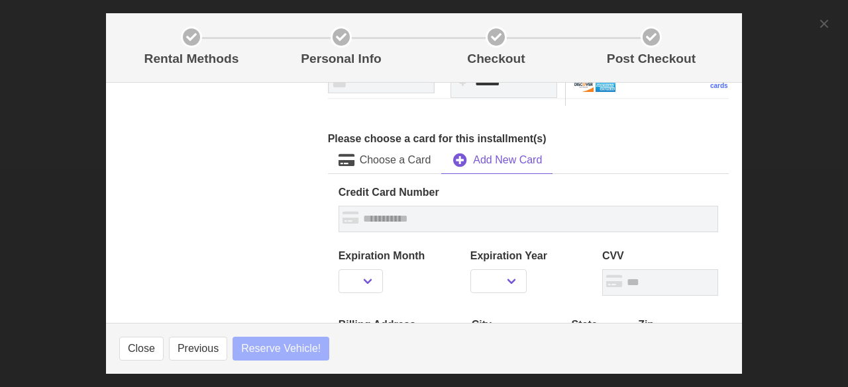
scroll to position [691, 0]
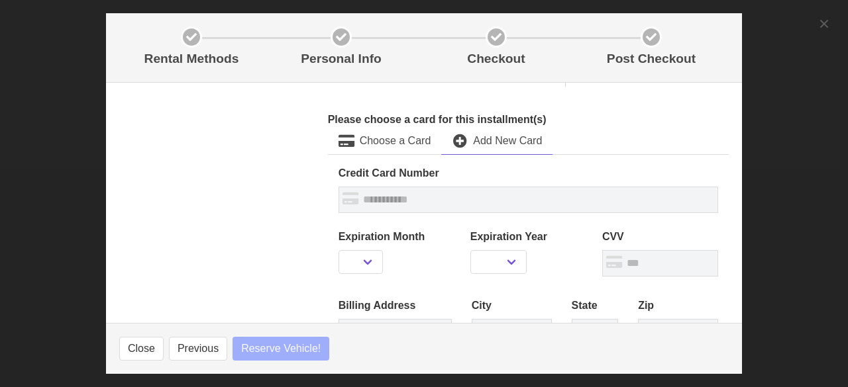
click at [491, 138] on span "Add New Card" at bounding box center [507, 141] width 69 height 16
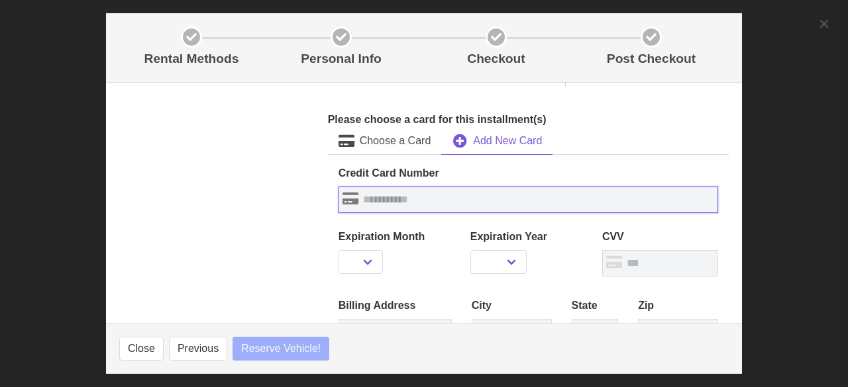
click at [392, 199] on input "text" at bounding box center [527, 200] width 379 height 26
click at [400, 198] on input "text" at bounding box center [527, 200] width 379 height 26
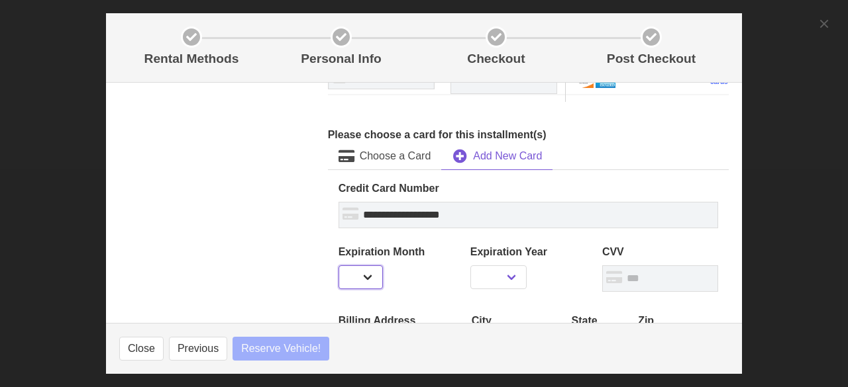
click at [360, 266] on select "** ** ** ** ** ** ** ** ** ** ** **" at bounding box center [360, 278] width 45 height 24
click at [338, 266] on select "** ** ** ** ** ** ** ** ** ** ** **" at bounding box center [360, 278] width 45 height 24
click at [506, 266] on select "**** **** **** **** **** **** **** **** **** ****" at bounding box center [498, 278] width 56 height 24
click at [470, 266] on select "**** **** **** **** **** **** **** **** **** ****" at bounding box center [498, 278] width 56 height 24
click at [626, 266] on input "text" at bounding box center [660, 279] width 116 height 26
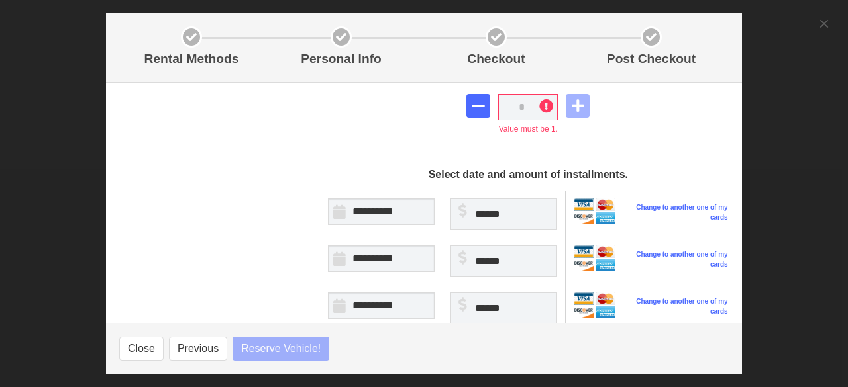
scroll to position [458, 0]
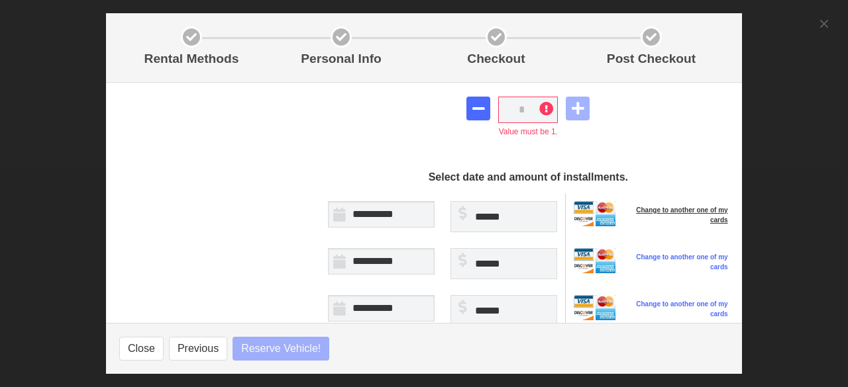
click at [677, 205] on link "Change to another one of my cards" at bounding box center [674, 215] width 105 height 20
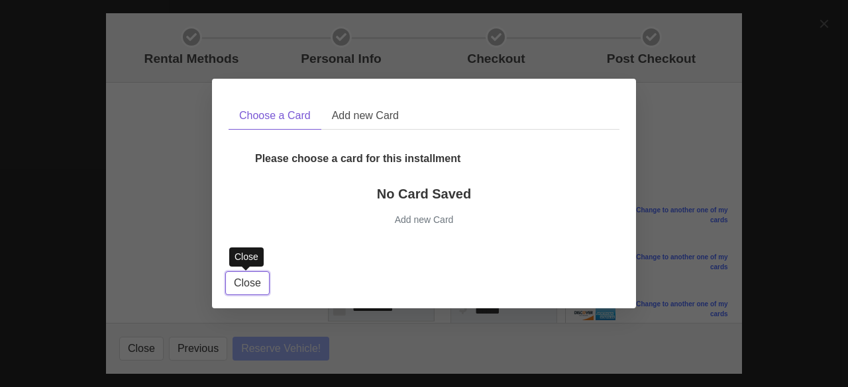
click at [252, 286] on span "Close" at bounding box center [247, 283] width 27 height 16
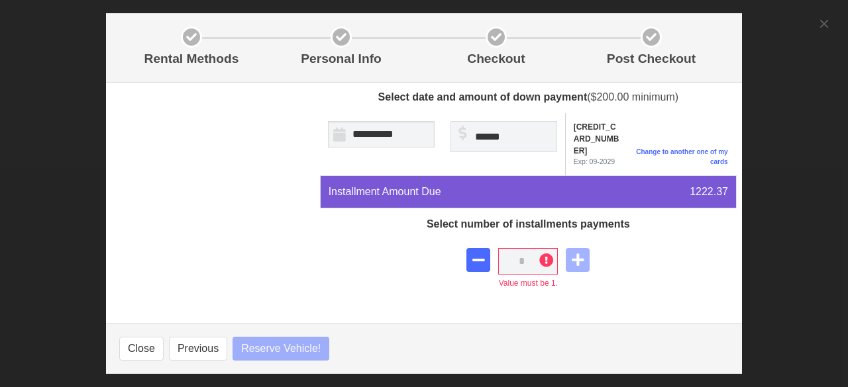
scroll to position [311, 0]
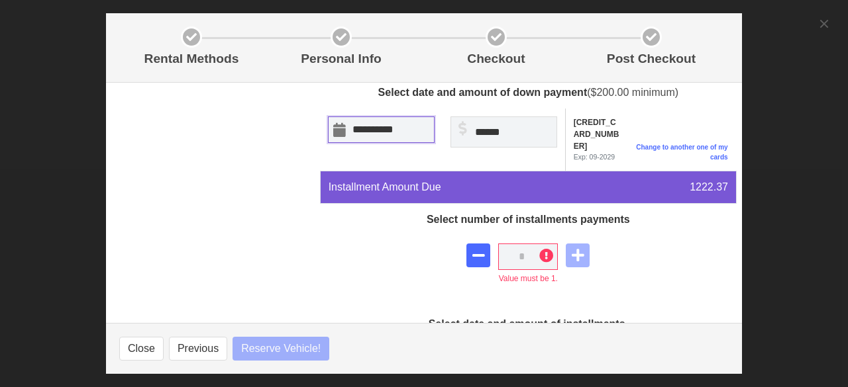
click at [409, 126] on input "**********" at bounding box center [381, 130] width 107 height 26
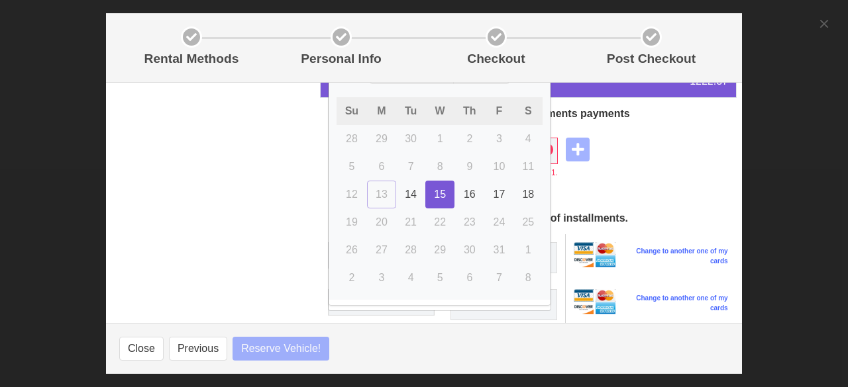
scroll to position [403, 0]
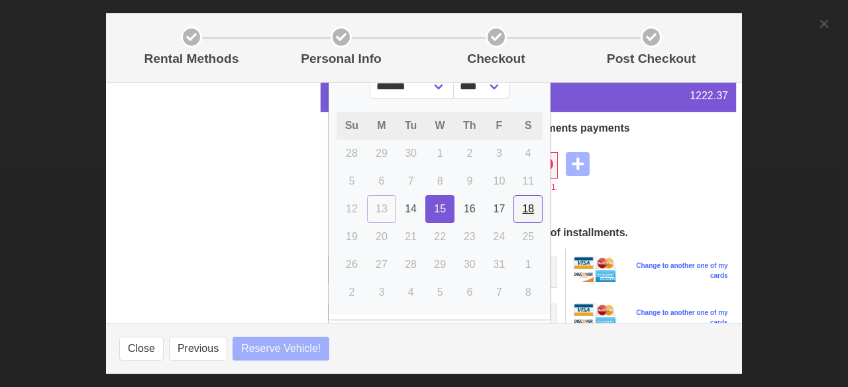
click at [522, 205] on span "18" at bounding box center [528, 208] width 12 height 11
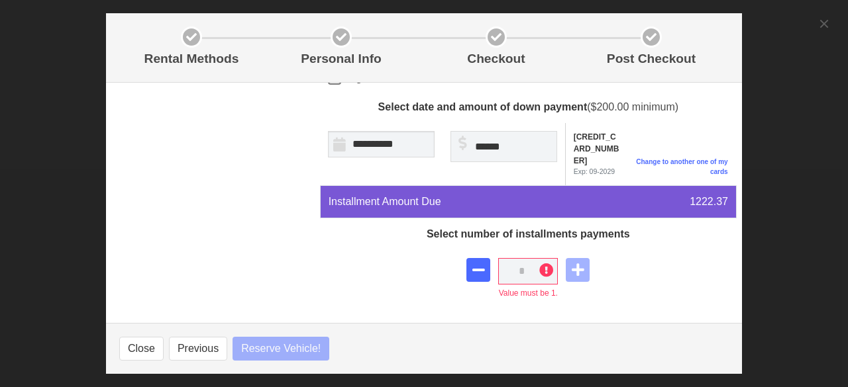
scroll to position [289, 0]
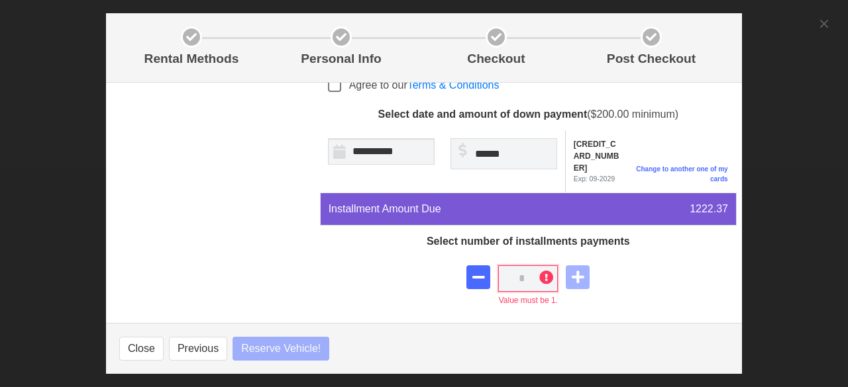
drag, startPoint x: 510, startPoint y: 264, endPoint x: 518, endPoint y: 266, distance: 8.2
click at [518, 266] on input "*" at bounding box center [528, 279] width 60 height 26
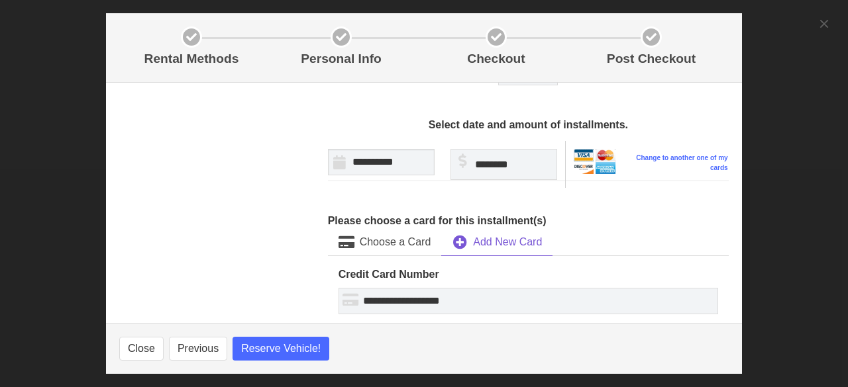
scroll to position [501, 0]
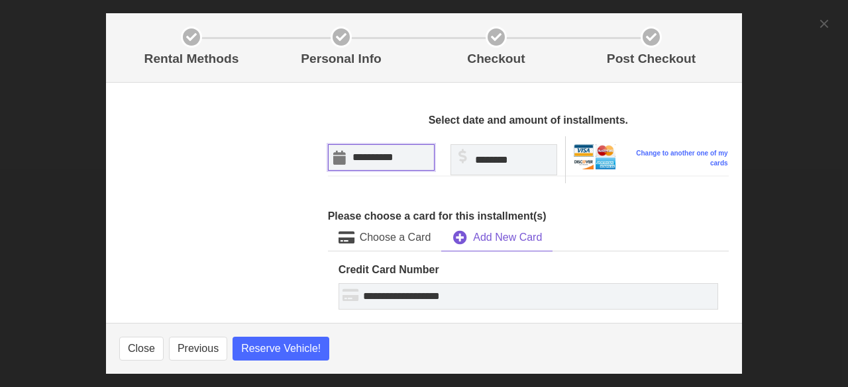
click at [397, 148] on input "**********" at bounding box center [381, 157] width 107 height 26
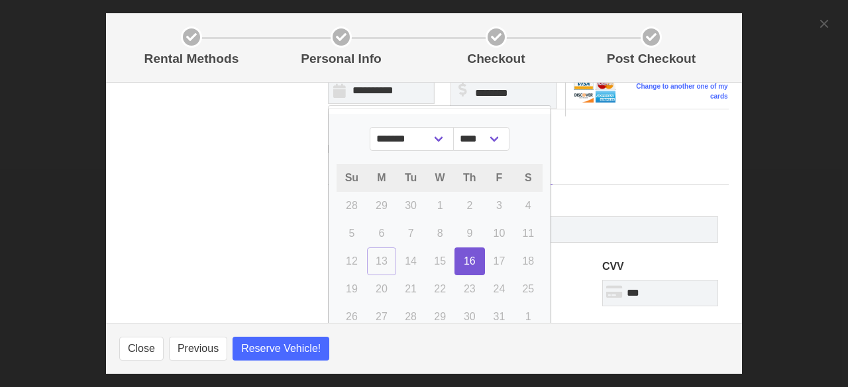
scroll to position [563, 0]
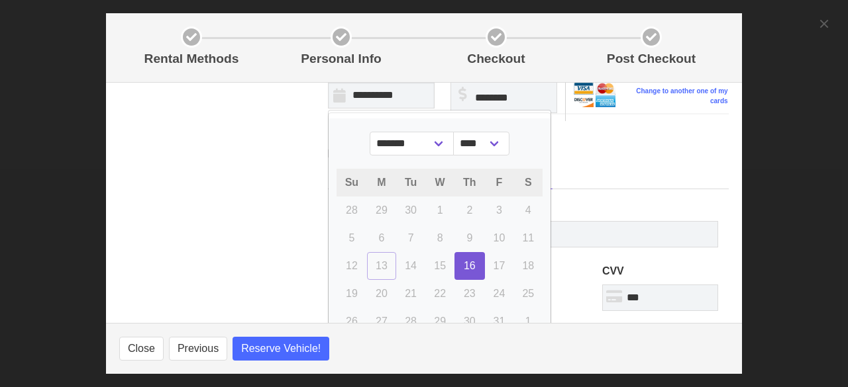
click at [610, 200] on label "Credit Card Number" at bounding box center [527, 208] width 379 height 16
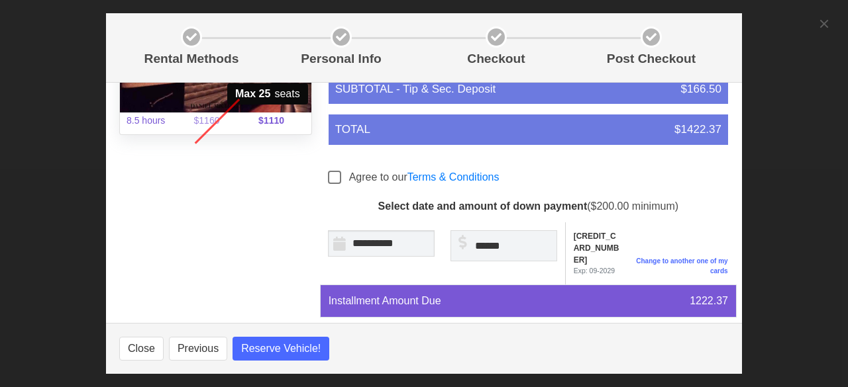
scroll to position [215, 0]
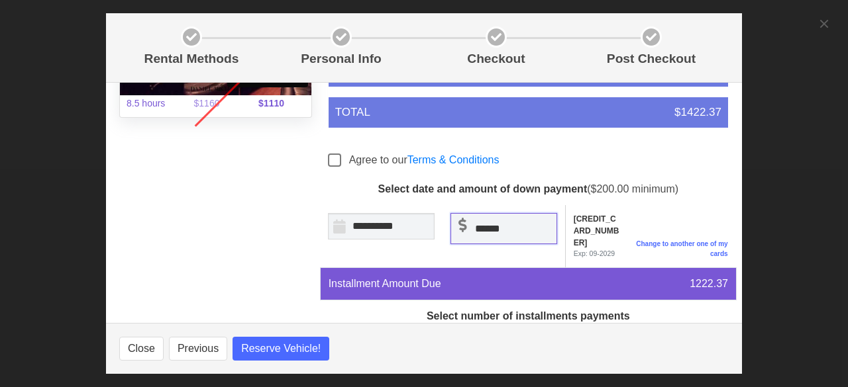
click at [507, 224] on input "******" at bounding box center [503, 228] width 107 height 31
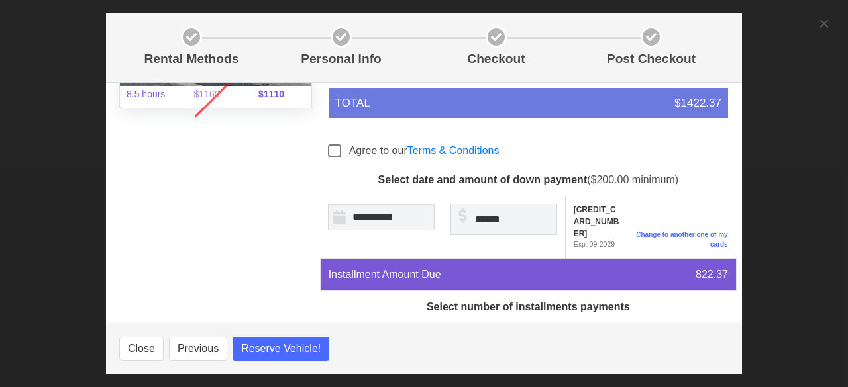
scroll to position [204, 0]
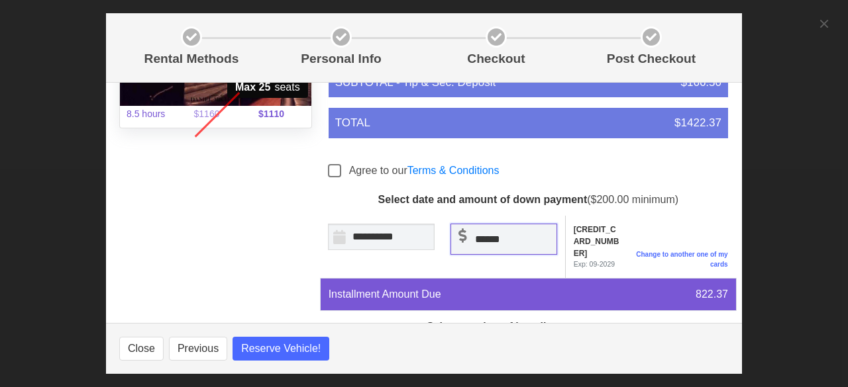
drag, startPoint x: 523, startPoint y: 236, endPoint x: 470, endPoint y: 244, distance: 53.7
click at [470, 244] on input "******" at bounding box center [503, 239] width 107 height 31
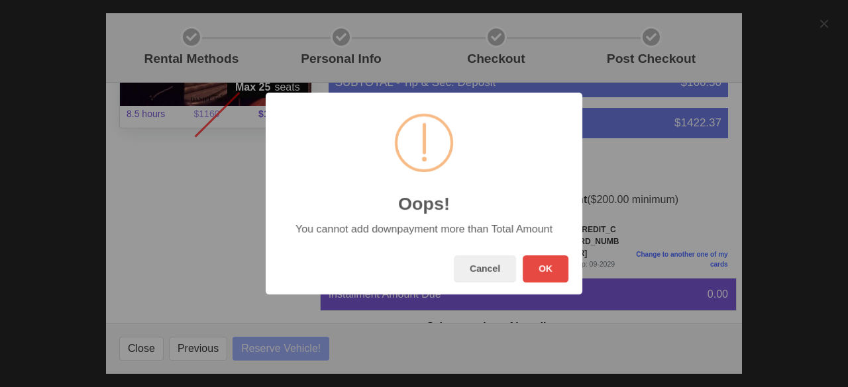
click at [454, 256] on button "Cancel" at bounding box center [485, 269] width 62 height 27
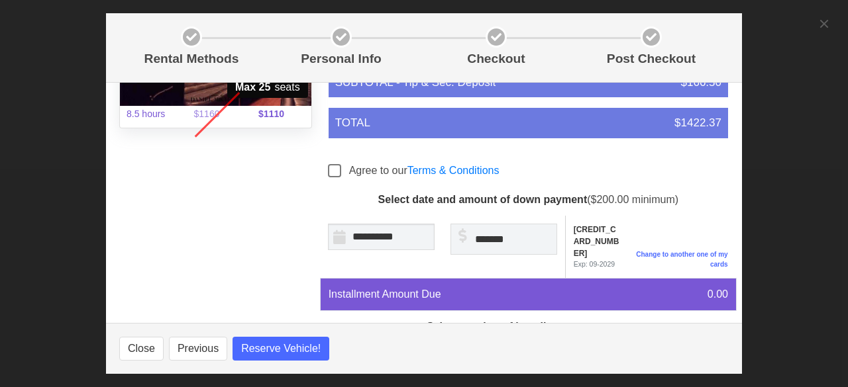
scroll to position [203, 0]
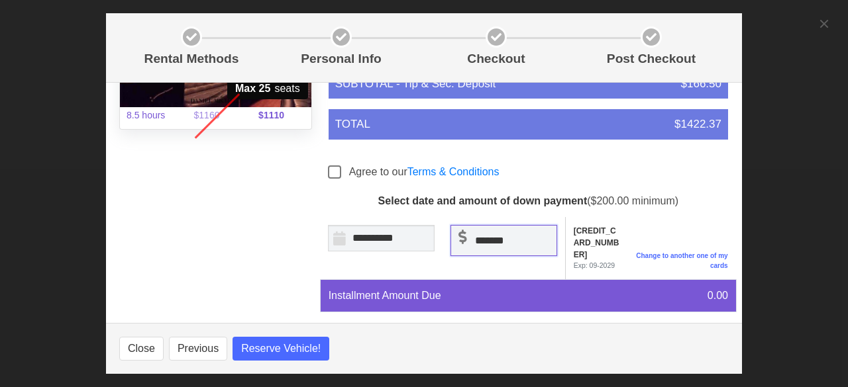
drag, startPoint x: 512, startPoint y: 236, endPoint x: 456, endPoint y: 231, distance: 56.5
click at [456, 231] on input "*******" at bounding box center [503, 240] width 107 height 31
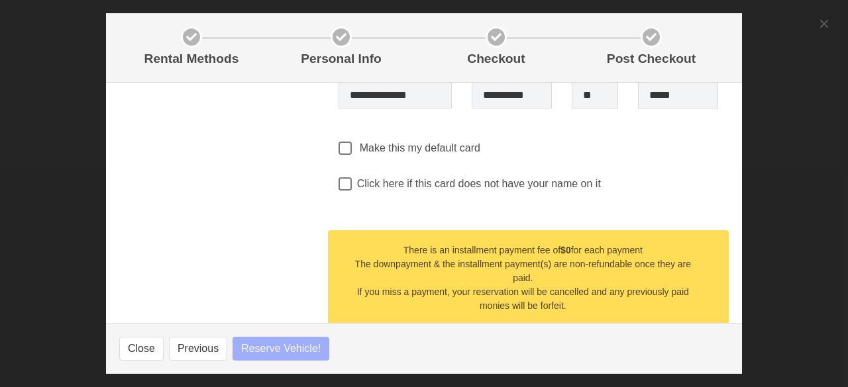
scroll to position [845, 0]
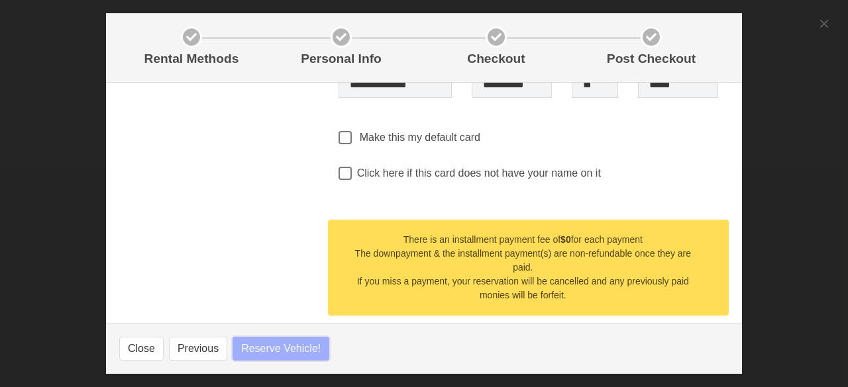
click at [258, 345] on span "Reserve Vehicle!" at bounding box center [280, 349] width 79 height 16
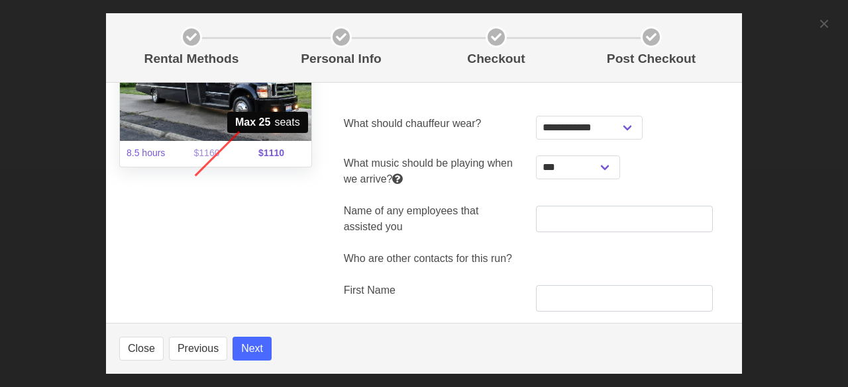
scroll to position [161, 0]
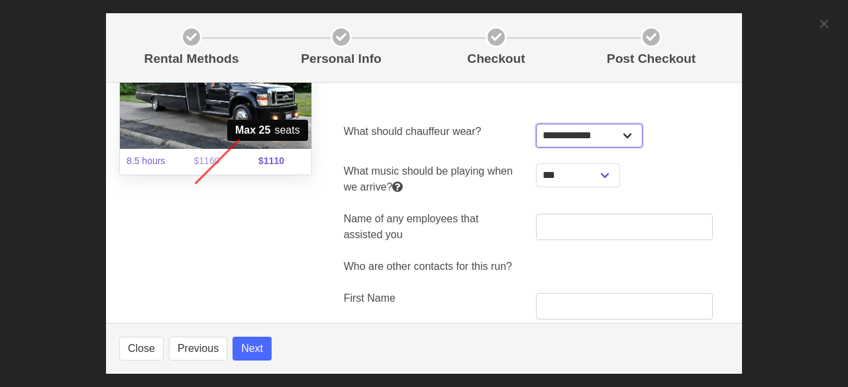
click at [623, 136] on select "**********" at bounding box center [589, 136] width 107 height 24
click at [536, 124] on select "**********" at bounding box center [589, 136] width 107 height 24
click at [589, 179] on select "**********" at bounding box center [578, 176] width 84 height 24
click at [536, 164] on select "**********" at bounding box center [578, 176] width 84 height 24
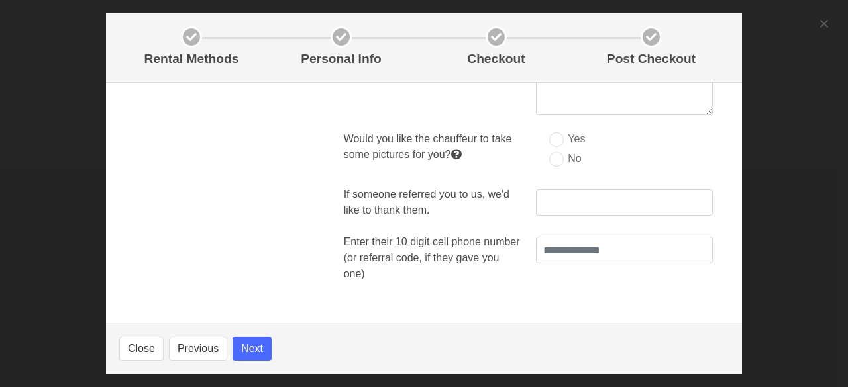
scroll to position [732, 0]
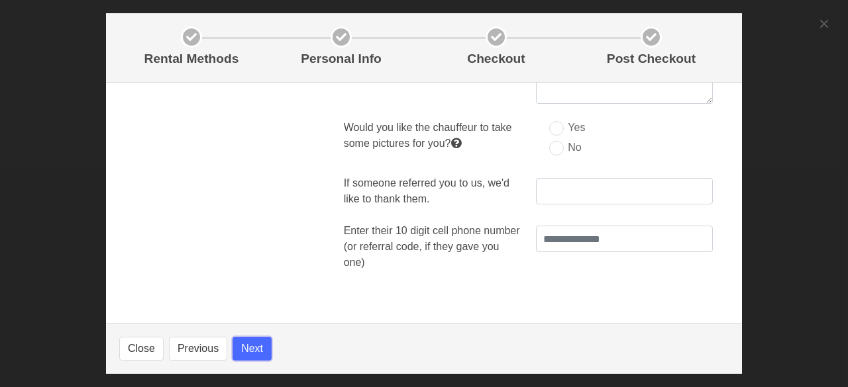
click at [250, 350] on button "Next" at bounding box center [251, 349] width 39 height 24
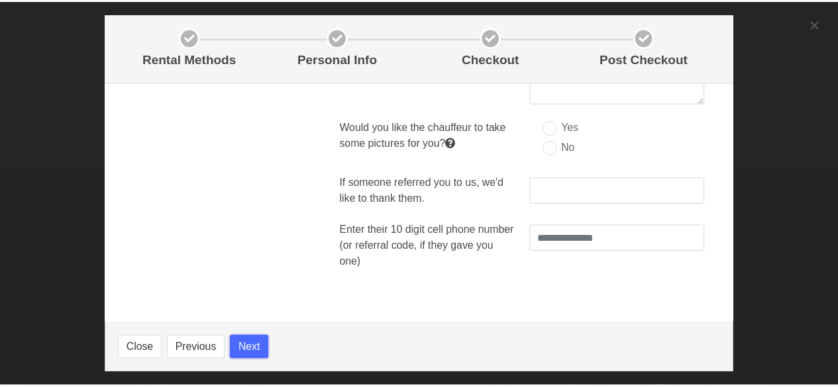
scroll to position [32, 0]
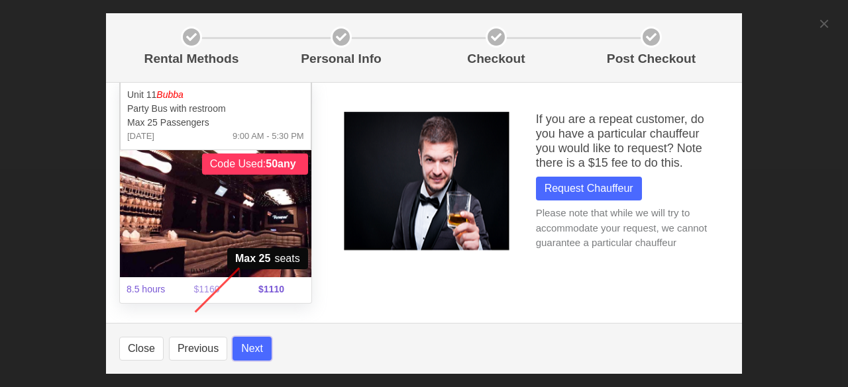
click at [250, 350] on button "Next" at bounding box center [251, 349] width 39 height 24
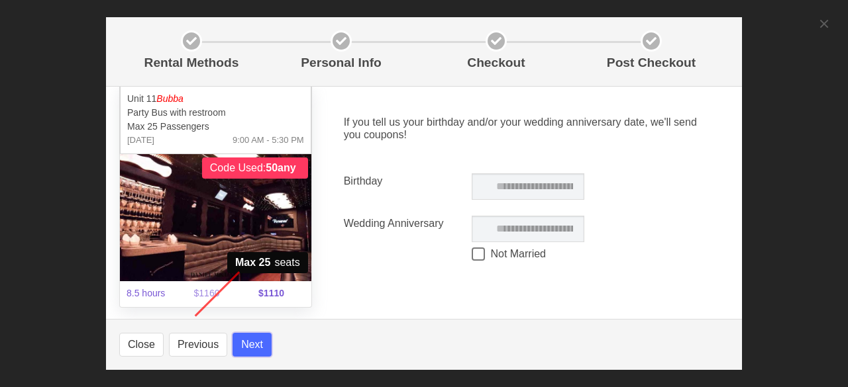
click at [250, 350] on button "Next" at bounding box center [251, 345] width 39 height 24
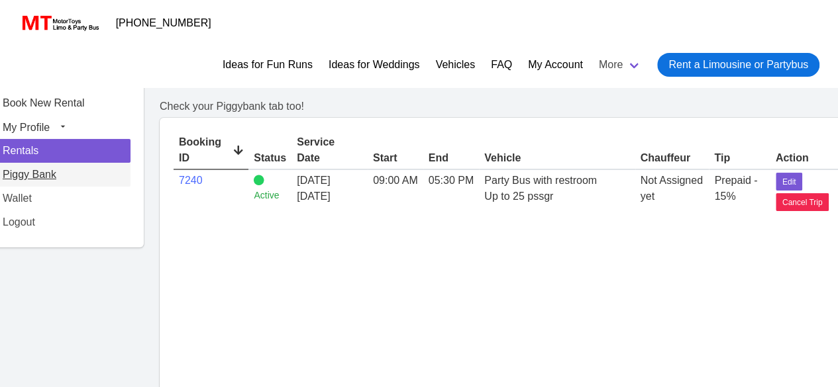
click at [26, 177] on link "Piggy Bank" at bounding box center [63, 175] width 136 height 24
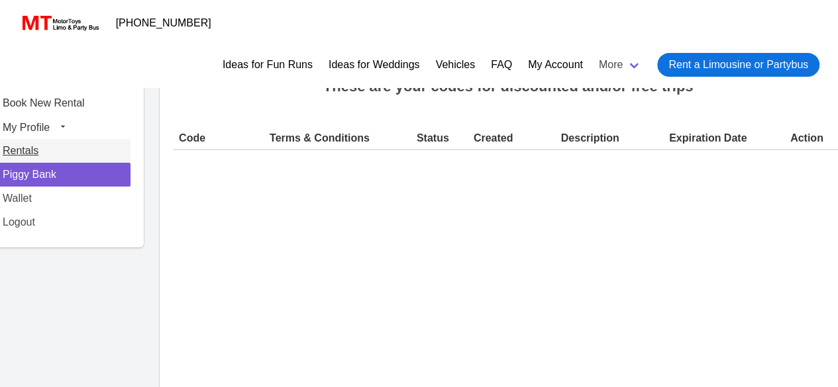
click at [26, 153] on link "Rentals" at bounding box center [63, 151] width 136 height 24
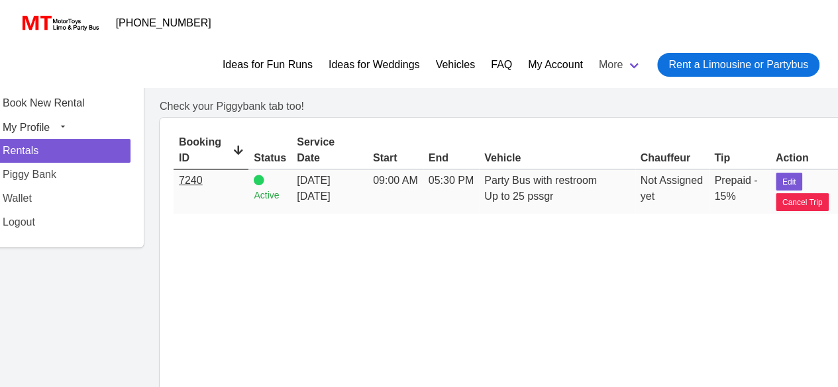
click at [186, 177] on link "7240" at bounding box center [191, 180] width 24 height 11
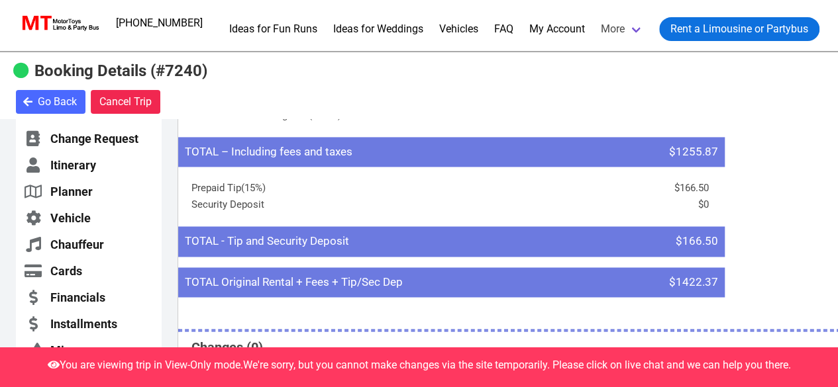
scroll to position [3403, 0]
